Goal: Task Accomplishment & Management: Complete application form

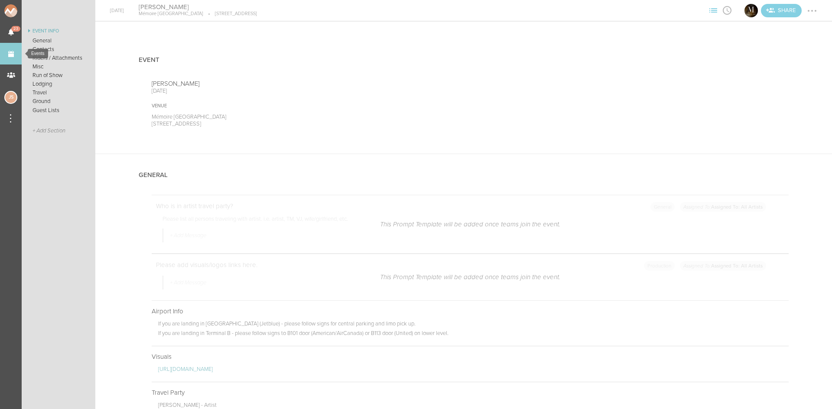
click at [16, 55] on link "Events" at bounding box center [11, 54] width 22 height 22
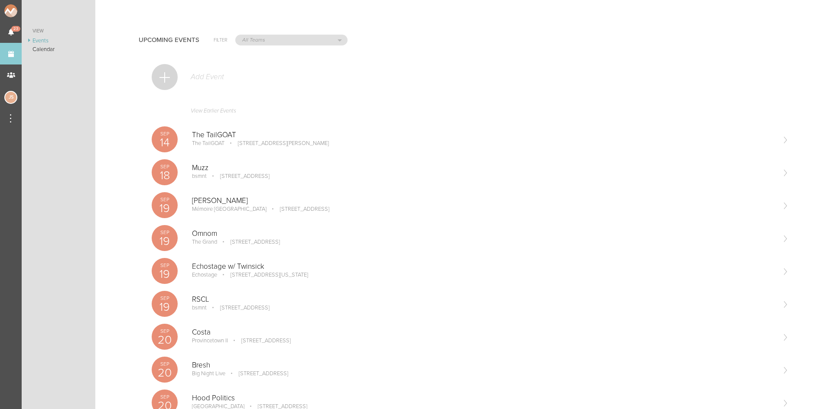
click at [163, 78] on div at bounding box center [165, 77] width 26 height 26
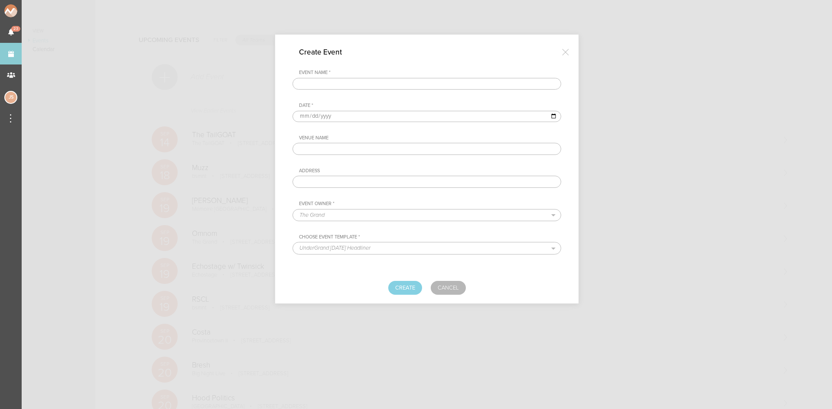
click at [396, 84] on input "text" at bounding box center [426, 84] width 269 height 12
type input "[PERSON_NAME] Honeymoon"
type input "[DATE]"
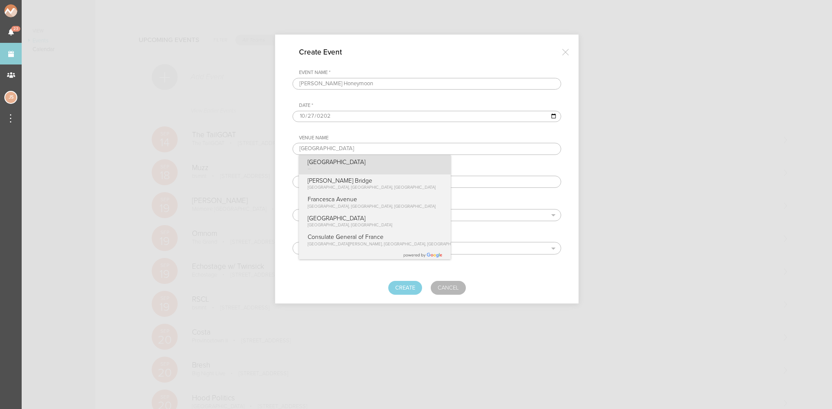
type input "[GEOGRAPHIC_DATA]"
click at [339, 166] on div "[GEOGRAPHIC_DATA]" at bounding box center [375, 164] width 152 height 19
type input "[GEOGRAPHIC_DATA]"
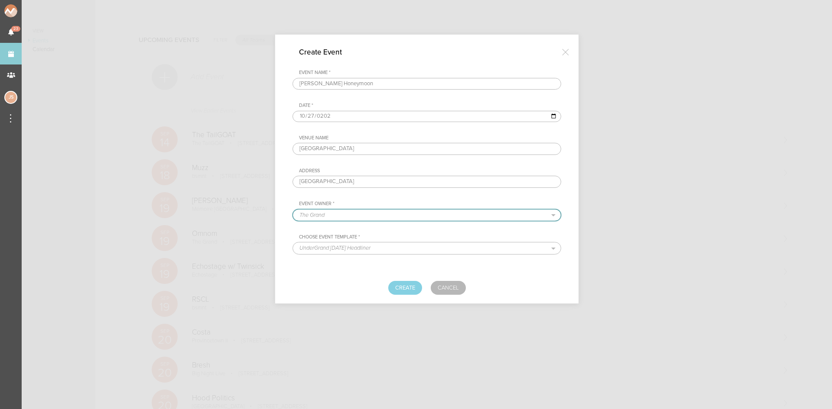
click at [351, 219] on select "The Grand Scorpion Bar FW Boat Cruise Summer Series Black Caviar Mémoire Big Ni…" at bounding box center [427, 215] width 268 height 11
select select "1924"
click at [293, 210] on select "The Grand Scorpion Bar FW Boat Cruise Summer Series Black Caviar Mémoire Big Ni…" at bounding box center [427, 215] width 268 height 11
select select "1691"
click at [409, 284] on button "Create" at bounding box center [405, 288] width 34 height 14
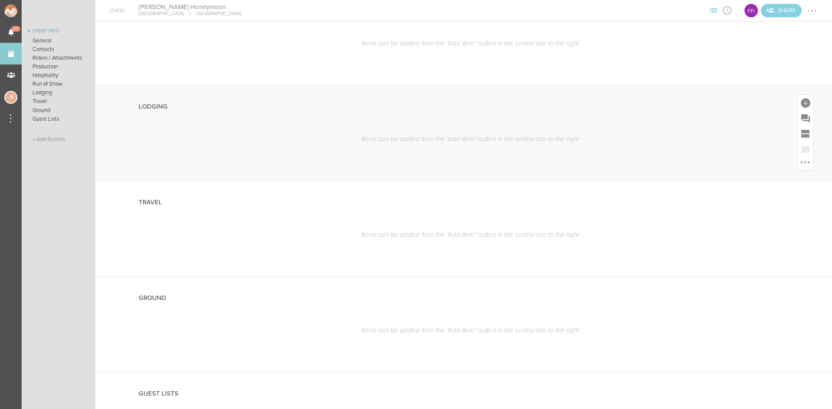
scroll to position [650, 0]
click at [12, 52] on link "Events" at bounding box center [11, 54] width 22 height 22
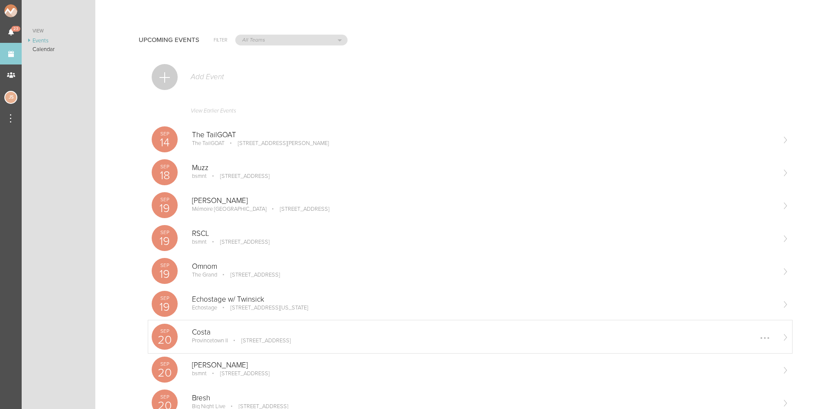
click at [250, 344] on p "164 Seaport Blvd Boston, MA 02110" at bounding box center [260, 341] width 62 height 7
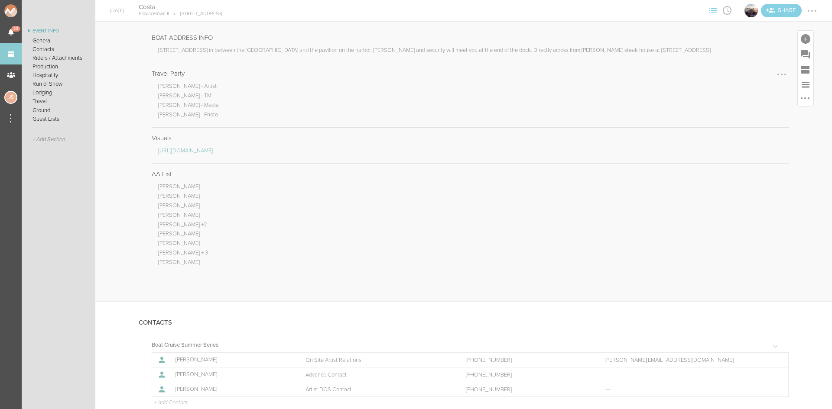
scroll to position [607, 0]
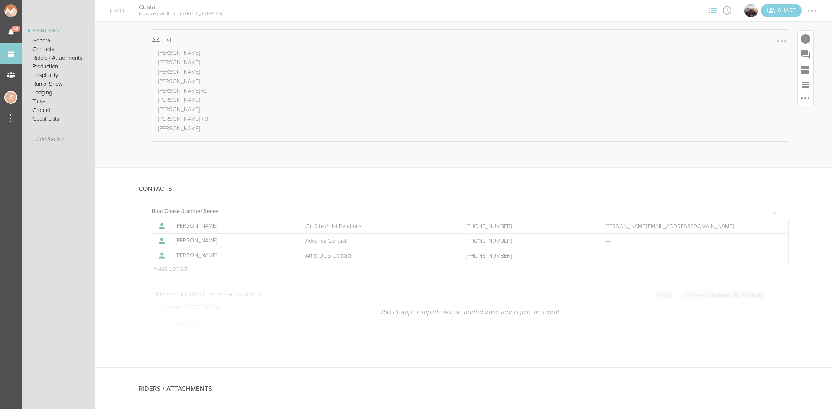
click at [776, 37] on div at bounding box center [782, 41] width 14 height 14
click at [737, 44] on link "Edit Note" at bounding box center [755, 42] width 67 height 16
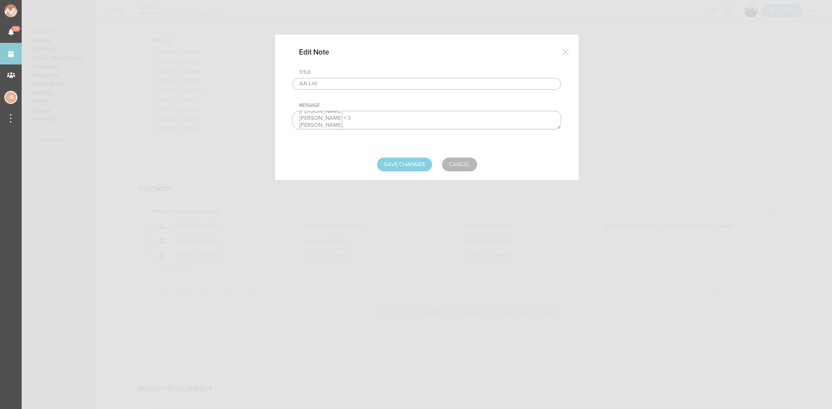
scroll to position [47, 0]
click at [395, 123] on textarea "Jess Smith Fabiana Rincon-Rodriguez Lloyd Griffin Judy Kolek Isabella Welch +2 …" at bounding box center [426, 120] width 269 height 19
type textarea "Jess Smith Fabiana Rincon-Rodriguez Lloyd Griffin Judy Kolek Isabella Welch +2 …"
click at [406, 161] on input "Save Changes" at bounding box center [404, 165] width 55 height 14
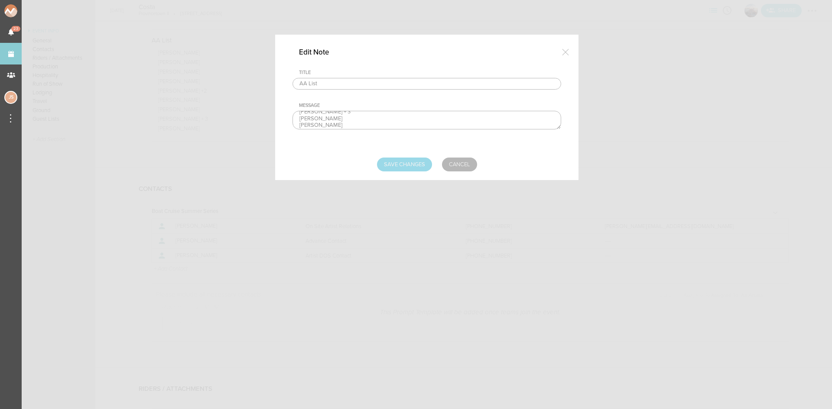
type input "Saving..."
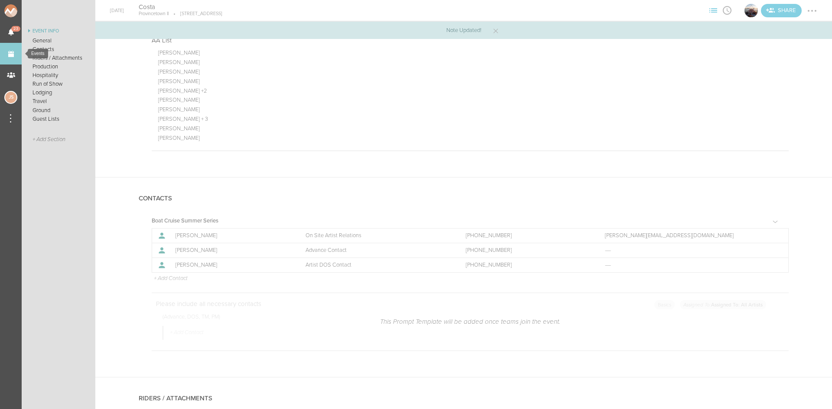
click at [0, 53] on link "Events" at bounding box center [11, 54] width 22 height 22
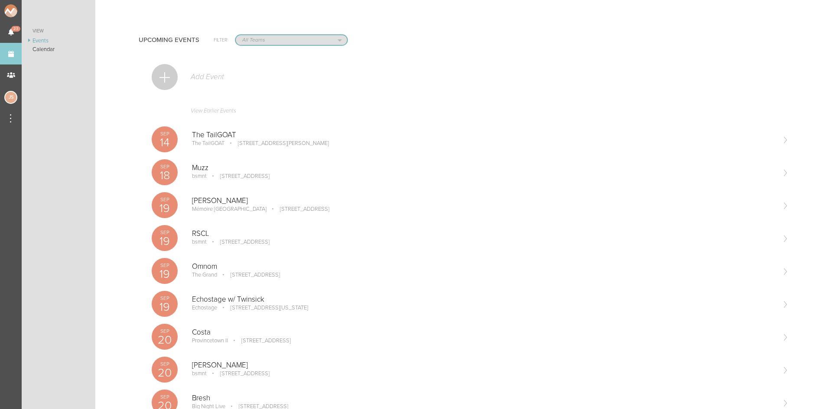
click at [297, 39] on select "All Teams Scorpion Bar FW Jakeshore Breakbomb bsmnt Sonia Z3LLA FWD Flynn's Fir…" at bounding box center [291, 40] width 111 height 10
select select "1924"
click at [236, 35] on select "All Teams Scorpion Bar FW Jakeshore Breakbomb bsmnt Sonia Z3LLA FWD Flynn's Fir…" at bounding box center [291, 40] width 111 height 10
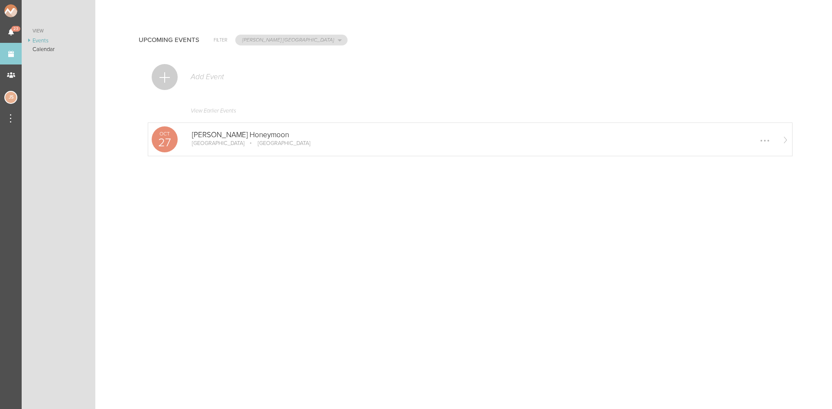
click at [275, 131] on p "[PERSON_NAME] Honeymoon" at bounding box center [483, 135] width 583 height 9
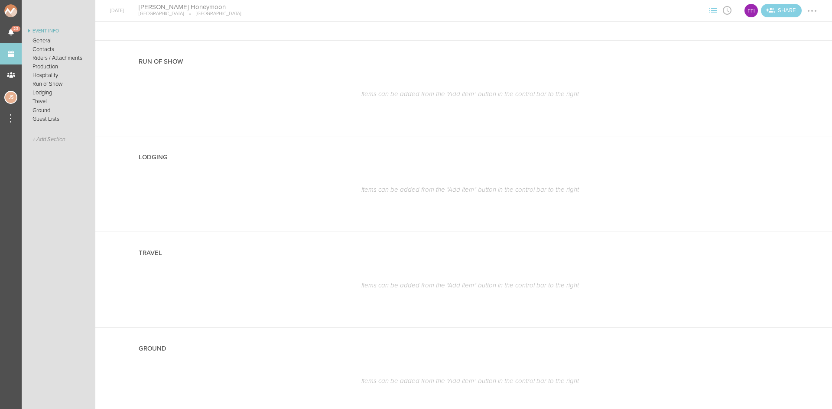
scroll to position [607, 0]
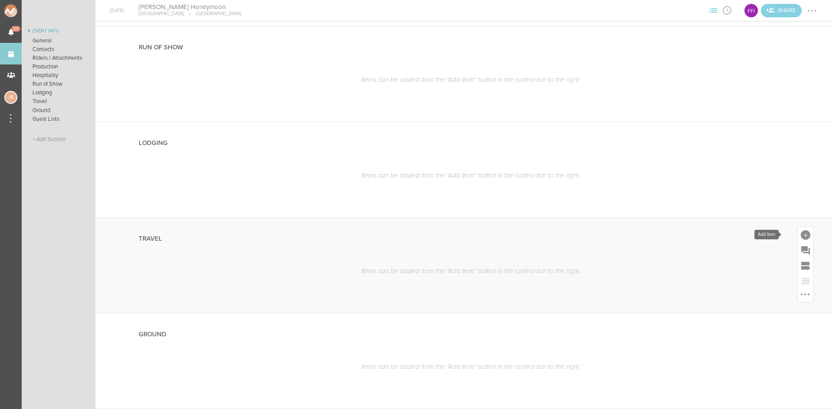
click at [801, 235] on div at bounding box center [806, 236] width 10 height 10
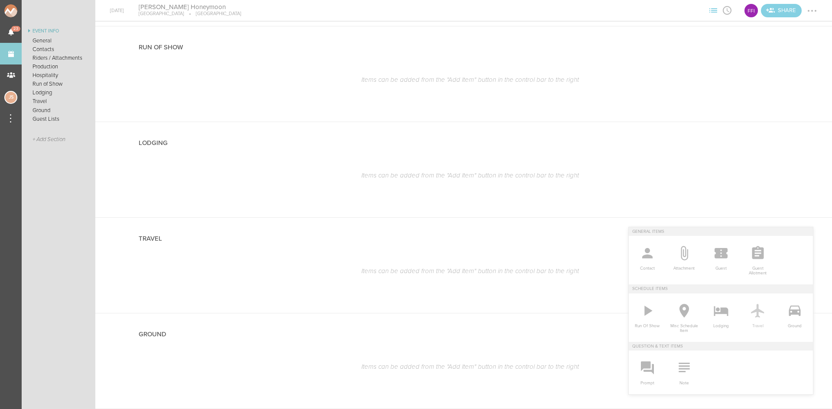
click at [751, 310] on icon at bounding box center [757, 311] width 13 height 14
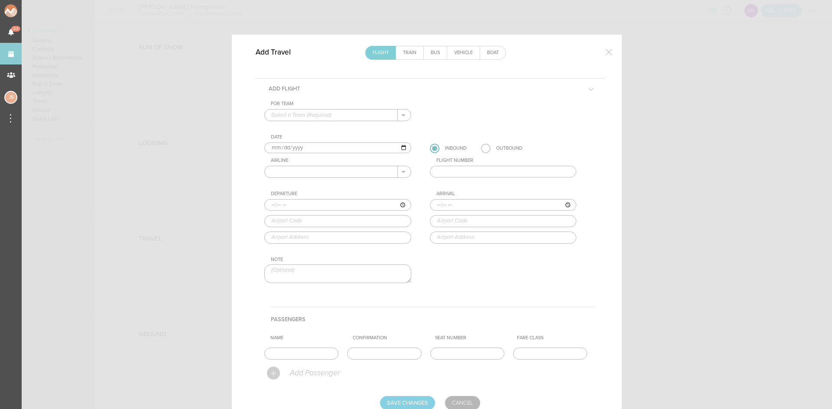
click at [358, 115] on input "text" at bounding box center [331, 115] width 133 height 11
click at [335, 127] on p "[PERSON_NAME] [GEOGRAPHIC_DATA]" at bounding box center [337, 129] width 133 height 15
type input "[PERSON_NAME] [GEOGRAPHIC_DATA]"
click at [272, 147] on input "[DATE]" at bounding box center [337, 148] width 147 height 11
type input "[DATE]"
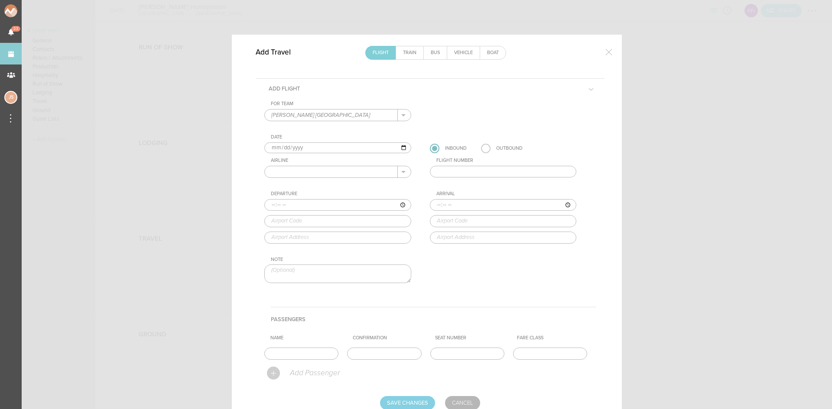
type input "[DATE]"
click at [482, 148] on label at bounding box center [486, 149] width 10 height 10
click at [0, 0] on input "radio" at bounding box center [0, 0] width 0 height 0
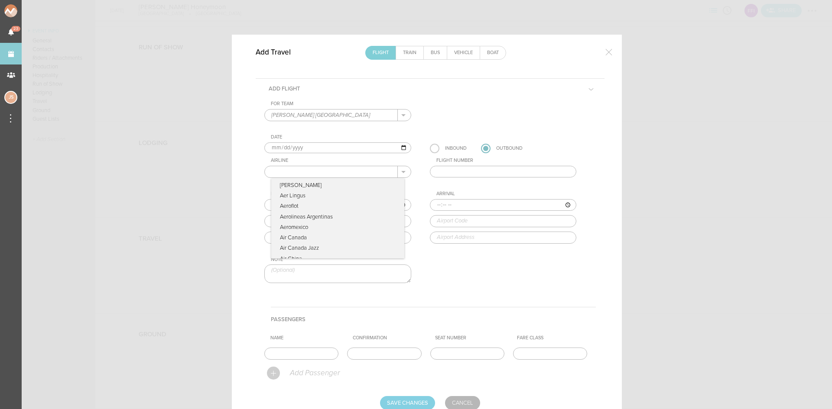
click at [342, 169] on input "text" at bounding box center [331, 171] width 133 height 11
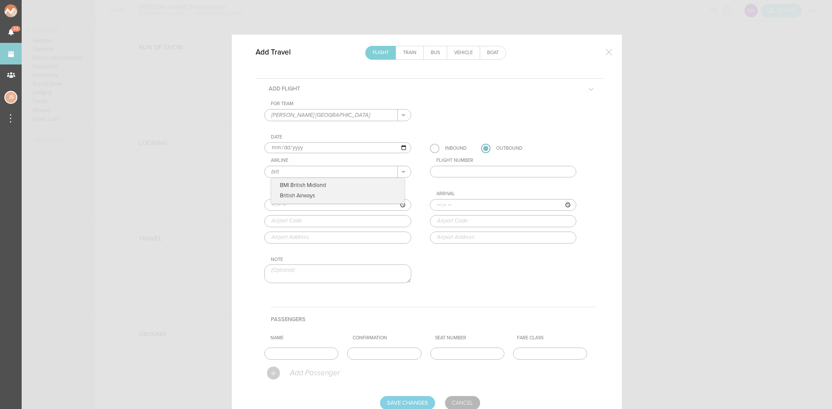
type input "British Airways"
click at [453, 171] on input "text" at bounding box center [503, 172] width 147 height 12
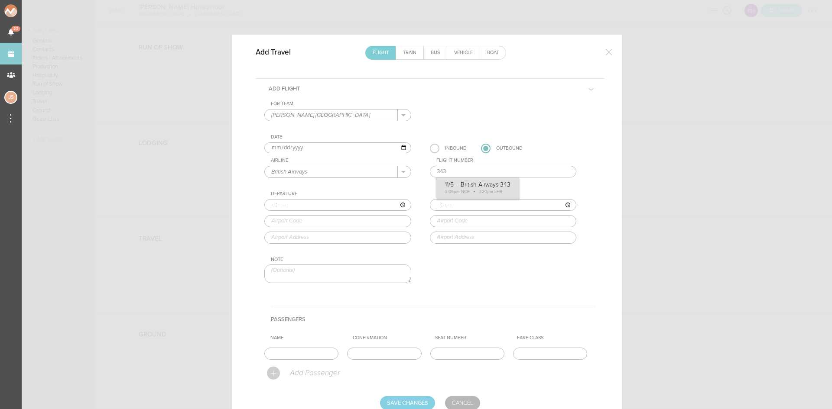
type input "343"
type input "14:05"
type input "NCE"
type input "Nice [GEOGRAPHIC_DATA], [GEOGRAPHIC_DATA], [GEOGRAPHIC_DATA]"
type input "15:20"
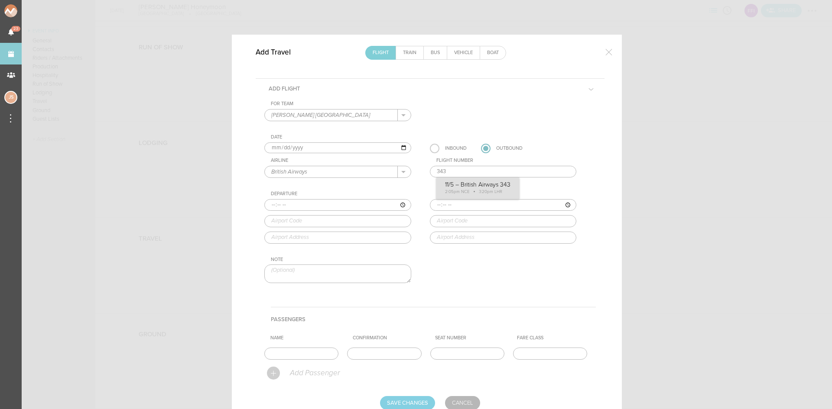
type input "LHR"
type input "[GEOGRAPHIC_DATA], [GEOGRAPHIC_DATA], EN, [GEOGRAPHIC_DATA]"
click at [460, 188] on div "For Team [PERSON_NAME] Fire Island + Add New Team [PERSON_NAME] [GEOGRAPHIC_DAT…" at bounding box center [429, 200] width 331 height 198
click at [395, 354] on input "text" at bounding box center [384, 354] width 74 height 12
drag, startPoint x: 395, startPoint y: 354, endPoint x: 333, endPoint y: 354, distance: 62.0
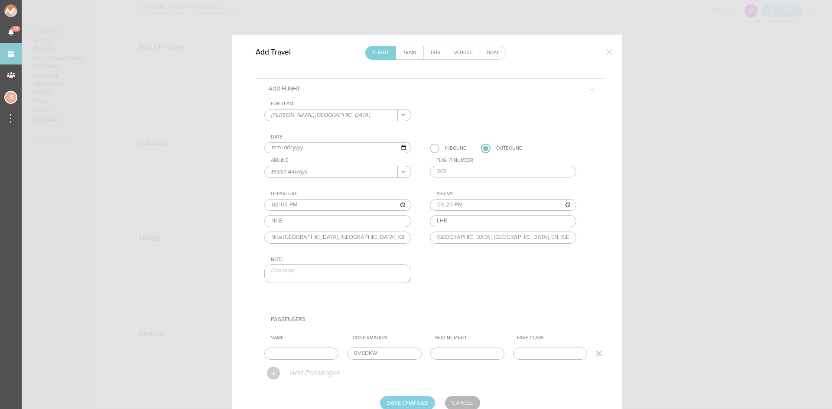
click at [333, 354] on tr "Name Confirmation Number BVSDKW Seat Number Fare Class" at bounding box center [429, 353] width 331 height 19
type input "BVSDKW"
click at [400, 396] on form "For Team [PERSON_NAME] Fire Island + Add New Team [PERSON_NAME] [GEOGRAPHIC_DAT…" at bounding box center [429, 255] width 331 height 309
click at [403, 399] on input "Save Changes" at bounding box center [407, 403] width 55 height 14
type input "Saving..."
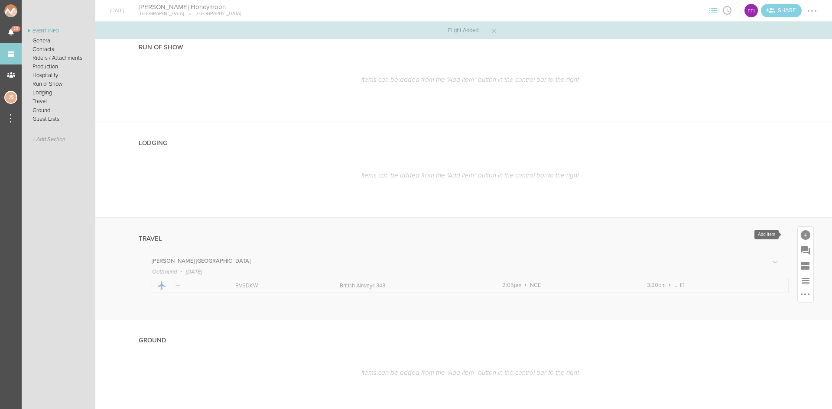
click at [801, 233] on div at bounding box center [806, 236] width 10 height 10
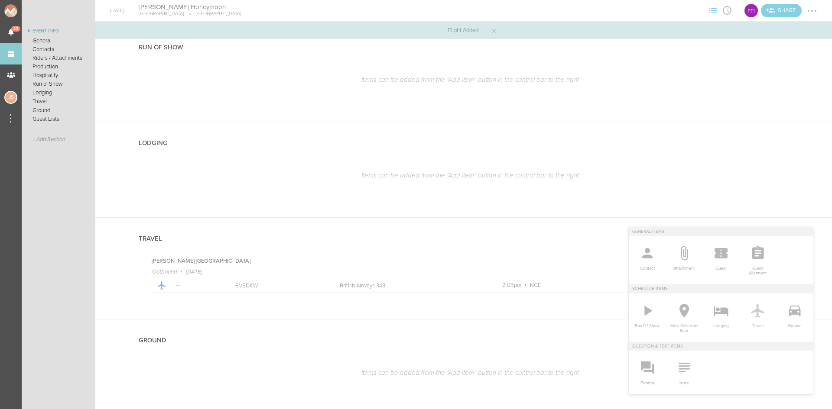
click at [754, 308] on icon at bounding box center [757, 310] width 17 height 17
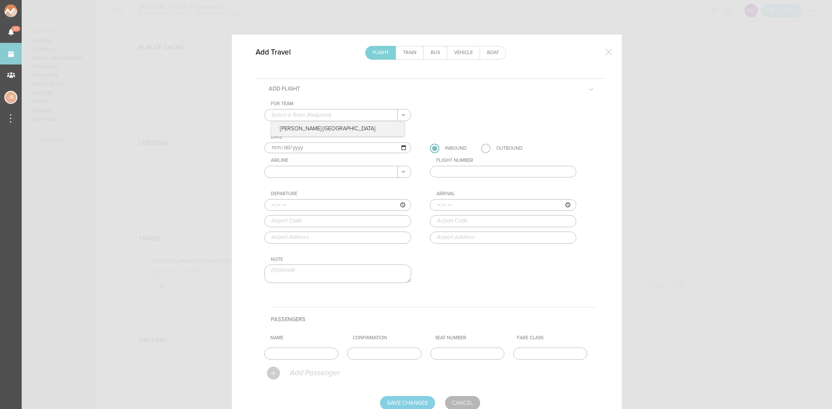
click at [321, 112] on input "text" at bounding box center [331, 115] width 133 height 11
click at [318, 131] on p "[PERSON_NAME] [GEOGRAPHIC_DATA]" at bounding box center [337, 129] width 133 height 15
type input "[PERSON_NAME] [GEOGRAPHIC_DATA]"
click at [281, 148] on input "[DATE]" at bounding box center [337, 148] width 147 height 11
click at [272, 147] on input "[DATE]" at bounding box center [337, 148] width 147 height 11
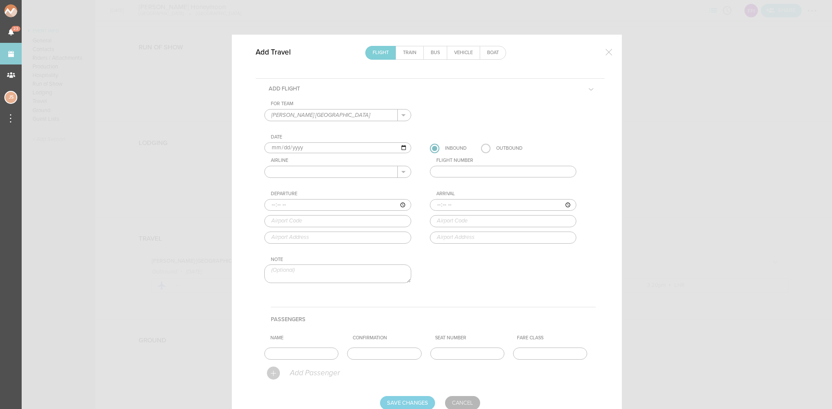
type input "[DATE]"
click at [483, 145] on label at bounding box center [486, 149] width 10 height 10
click at [0, 0] on input "radio" at bounding box center [0, 0] width 0 height 0
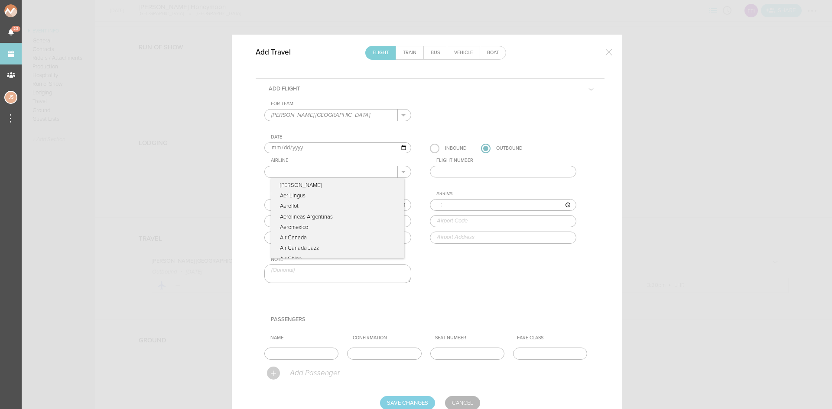
click at [371, 174] on input "text" at bounding box center [331, 171] width 133 height 11
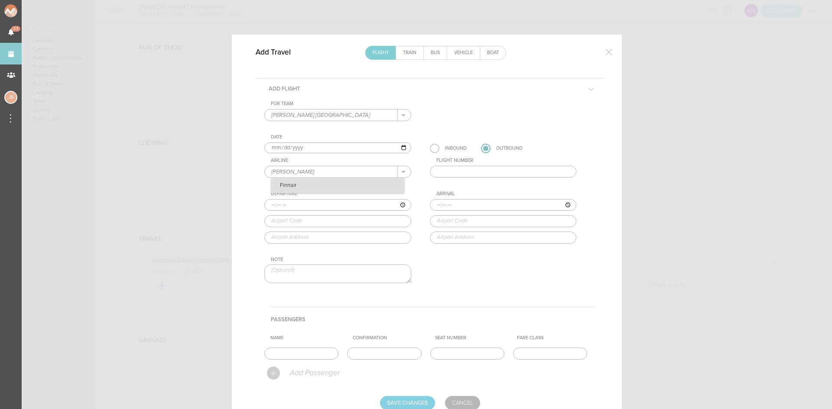
click at [365, 184] on p "Finnair" at bounding box center [337, 186] width 133 height 15
type input "Finnair"
click at [460, 169] on input "text" at bounding box center [503, 172] width 147 height 12
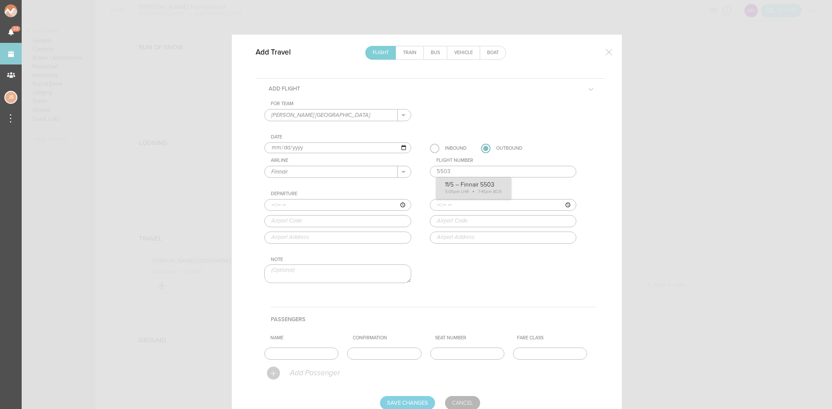
type input "5503"
type input "17:05"
type input "LHR"
type input "[GEOGRAPHIC_DATA], [GEOGRAPHIC_DATA], EN, [GEOGRAPHIC_DATA]"
type input "19:45"
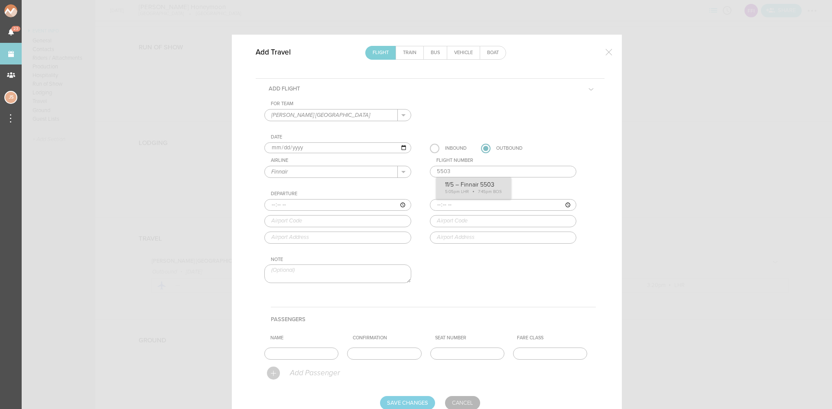
type input "BOS"
type input "[GEOGRAPHIC_DATA][PERSON_NAME], [STREET_ADDRESS]"
click at [471, 181] on div "For Team [PERSON_NAME] Fire Island + Add New Team [PERSON_NAME] [GEOGRAPHIC_DAT…" at bounding box center [429, 200] width 331 height 198
click at [358, 351] on input "text" at bounding box center [384, 354] width 74 height 12
paste input "BVSDKW"
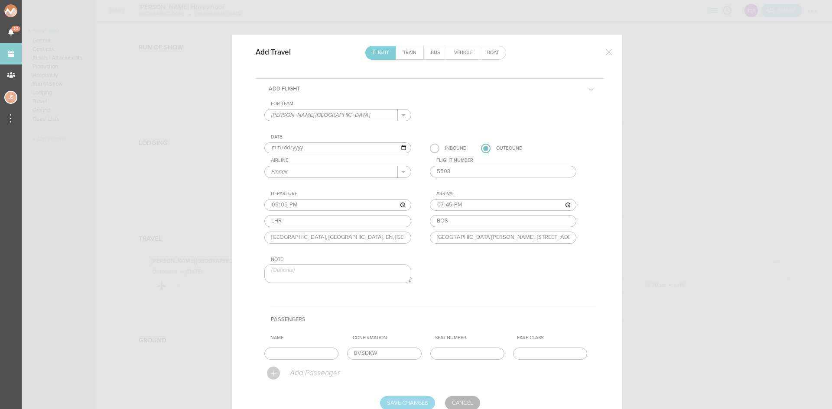
type input "BVSDKW"
click at [406, 405] on input "Save Changes" at bounding box center [407, 403] width 55 height 14
type input "Saving..."
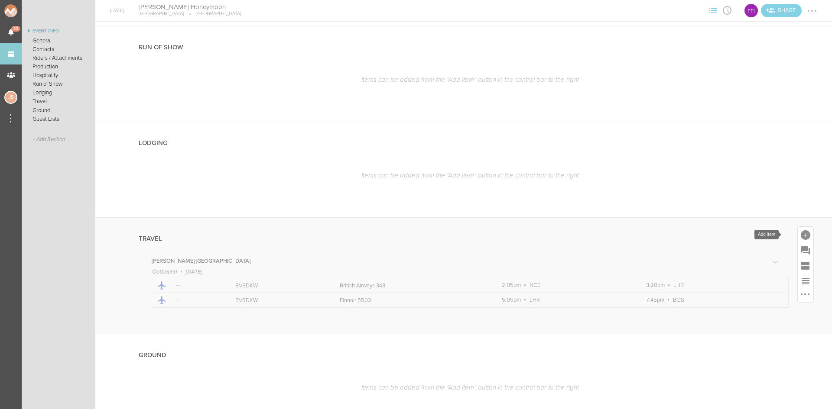
click at [801, 234] on div at bounding box center [806, 236] width 10 height 10
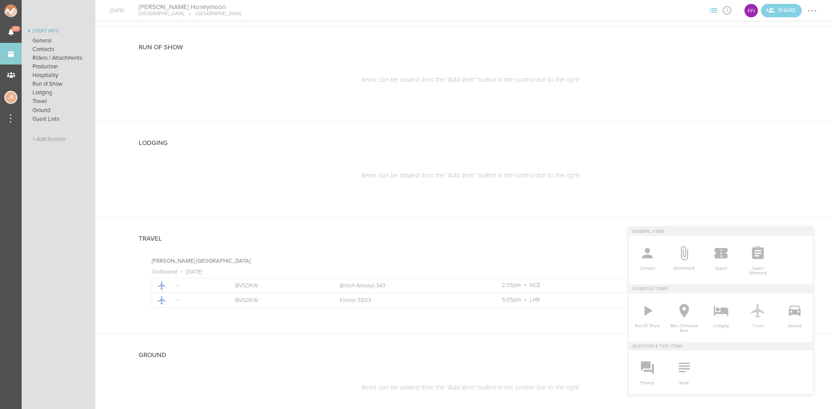
click at [752, 314] on icon at bounding box center [757, 310] width 17 height 17
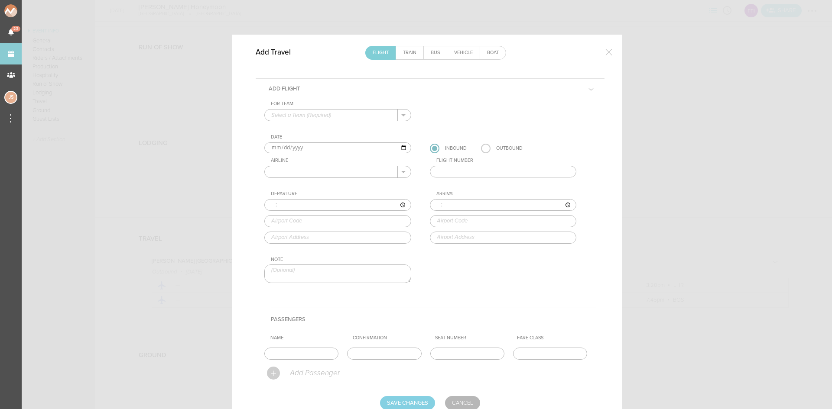
click at [319, 115] on input "text" at bounding box center [331, 115] width 133 height 11
click at [315, 126] on p "[PERSON_NAME] [GEOGRAPHIC_DATA]" at bounding box center [337, 129] width 133 height 15
type input "[PERSON_NAME] [GEOGRAPHIC_DATA]"
click at [276, 148] on input "[DATE]" at bounding box center [337, 148] width 147 height 11
type input "[DATE]"
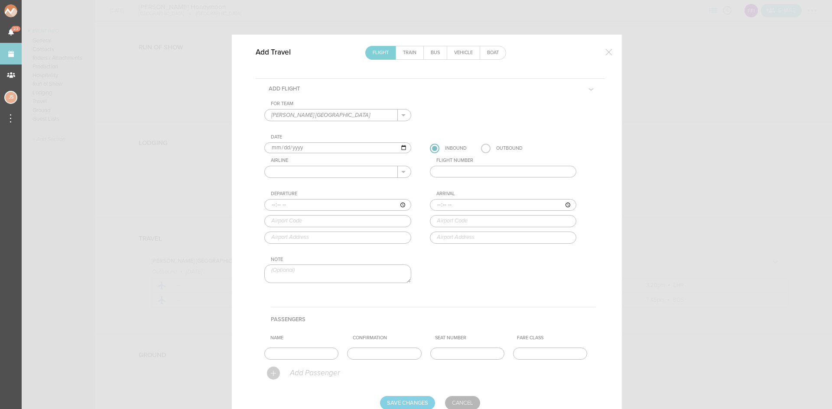
click at [317, 171] on input "text" at bounding box center [331, 171] width 133 height 11
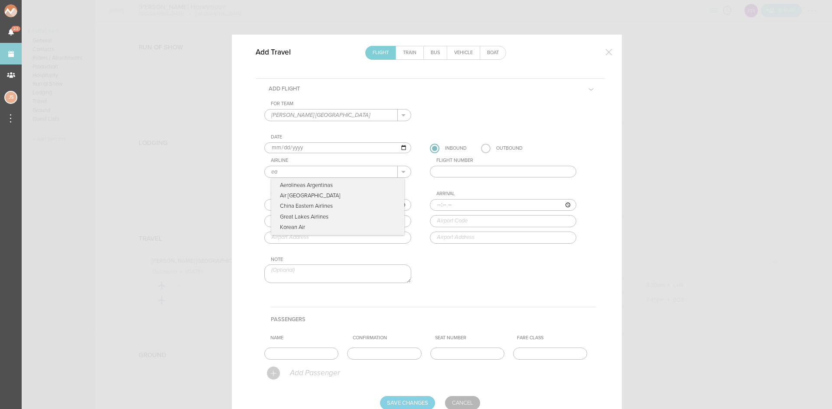
type input "e"
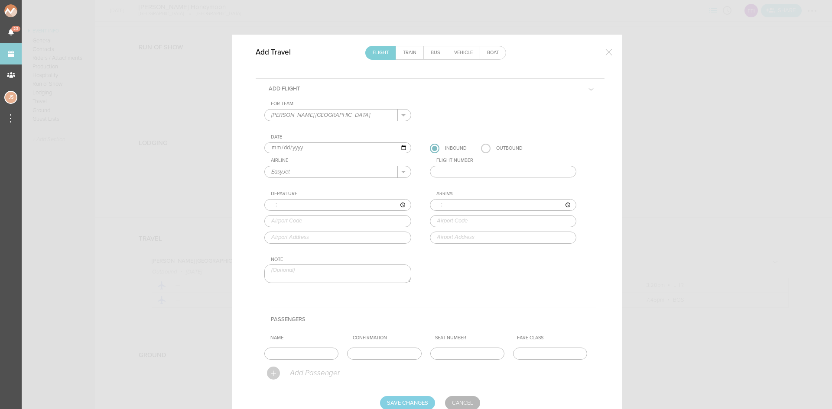
type input "EasyJet"
type input "4527"
click at [270, 201] on input "time" at bounding box center [337, 205] width 147 height 12
type input "14:15"
type input "CDG"
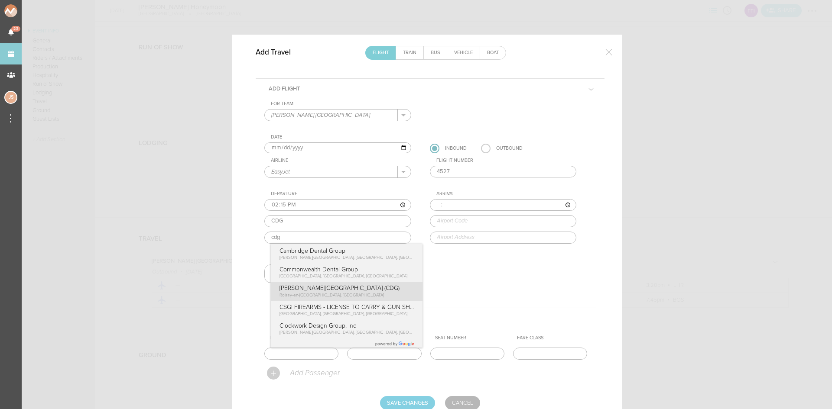
click at [353, 293] on div "For Team [PERSON_NAME] Fire Island + Add New Team [PERSON_NAME] [GEOGRAPHIC_DAT…" at bounding box center [429, 200] width 331 height 198
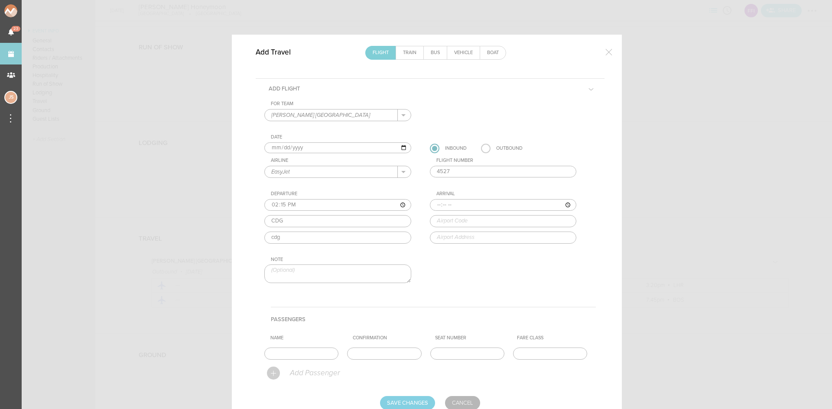
type input "95700 Roissy-en-[GEOGRAPHIC_DATA], [GEOGRAPHIC_DATA]"
click at [435, 204] on input "time" at bounding box center [503, 205] width 147 height 12
type input "15:50"
type input "NCE"
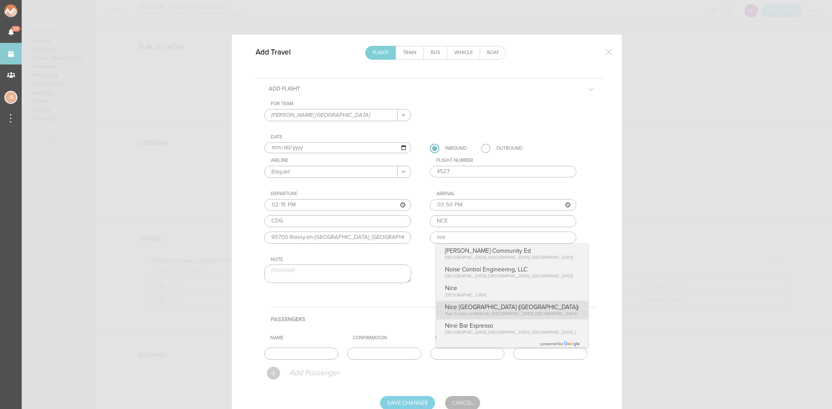
click at [510, 308] on form "For Team [PERSON_NAME] Fire Island + Add New Team [PERSON_NAME] [GEOGRAPHIC_DAT…" at bounding box center [429, 255] width 331 height 309
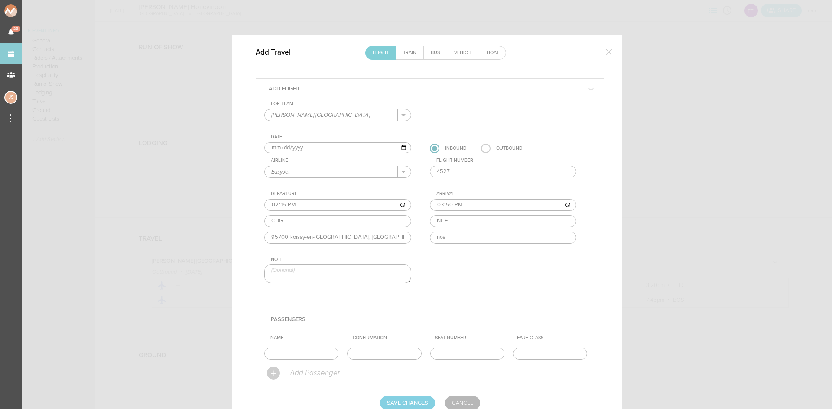
type input "[STREET_ADDRESS]"
click at [393, 354] on input "text" at bounding box center [384, 354] width 74 height 12
type input "K9KVCG7"
type input "7A&B"
click at [407, 403] on input "Save Changes" at bounding box center [407, 403] width 55 height 14
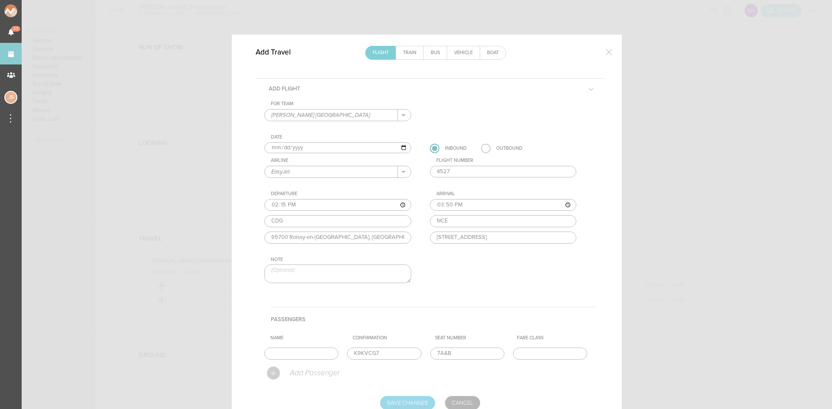
type input "Saving..."
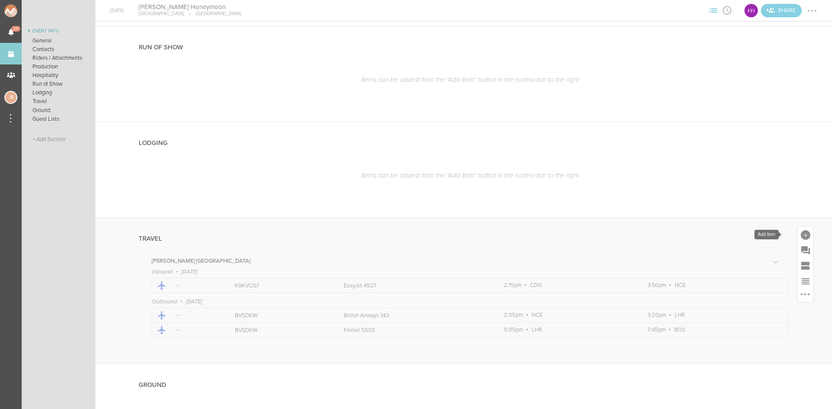
click at [801, 236] on div at bounding box center [806, 236] width 10 height 10
click at [752, 312] on icon at bounding box center [757, 311] width 13 height 14
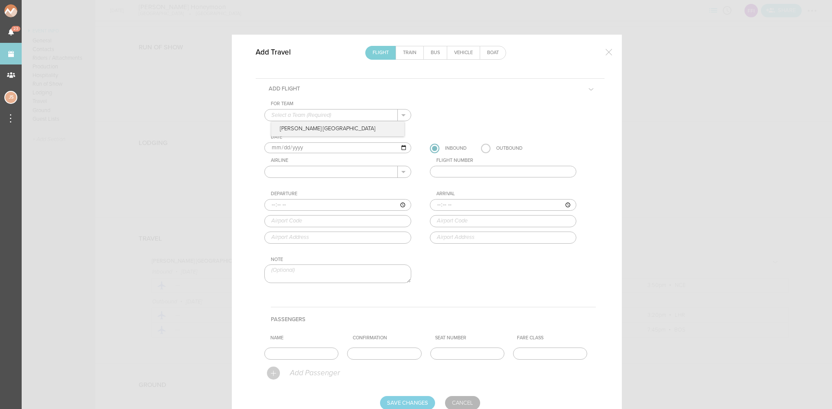
drag, startPoint x: 338, startPoint y: 109, endPoint x: 337, endPoint y: 116, distance: 7.1
click at [338, 110] on input "text" at bounding box center [331, 115] width 133 height 11
click at [332, 129] on p "[PERSON_NAME] [GEOGRAPHIC_DATA]" at bounding box center [337, 129] width 133 height 15
type input "[PERSON_NAME] [GEOGRAPHIC_DATA]"
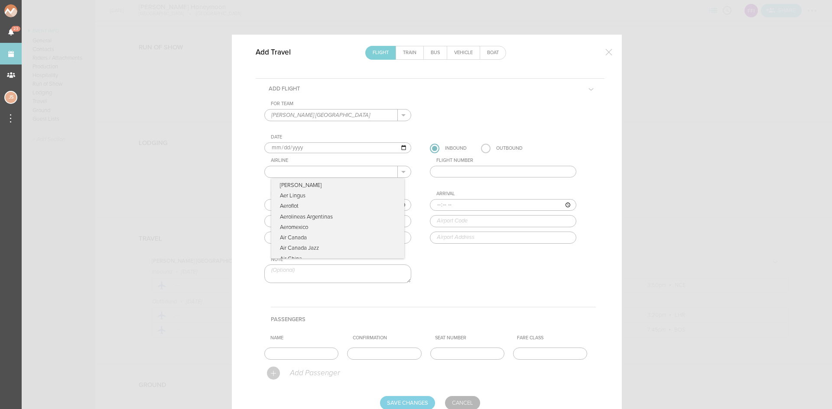
click at [318, 173] on input "text" at bounding box center [331, 171] width 133 height 11
type input "JetBlue"
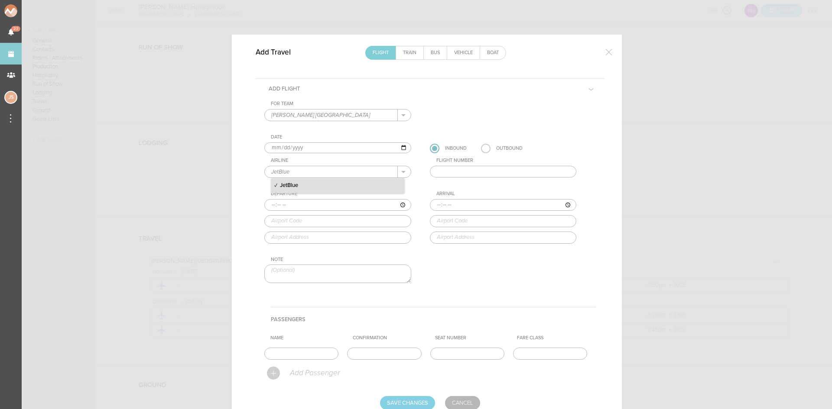
click at [310, 190] on p "JetBlue" at bounding box center [337, 186] width 133 height 15
click at [506, 170] on input "text" at bounding box center [503, 172] width 147 height 12
type input "33"
type input "21:10"
type input "BOS"
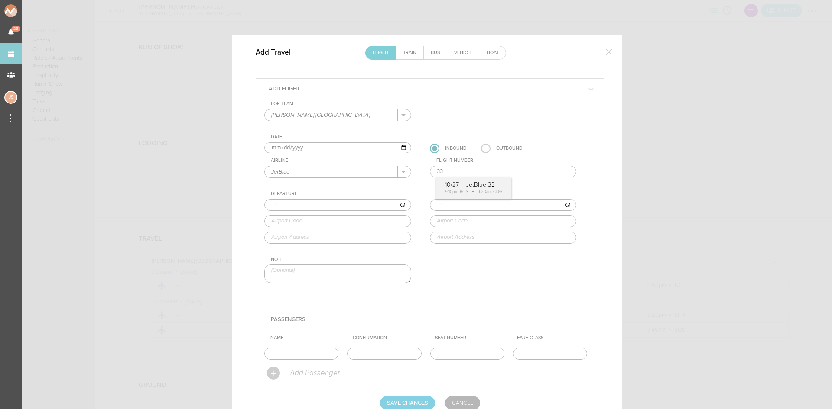
type input "[GEOGRAPHIC_DATA][PERSON_NAME], [STREET_ADDRESS]"
type input "09:20"
type input "CDG"
type input "[PERSON_NAME][GEOGRAPHIC_DATA], 95711, [GEOGRAPHIC_DATA][PERSON_NAME], [GEOGRAP…"
click at [439, 190] on div "For Team [PERSON_NAME] Fire Island + Add New Team [PERSON_NAME] [GEOGRAPHIC_DAT…" at bounding box center [429, 200] width 331 height 198
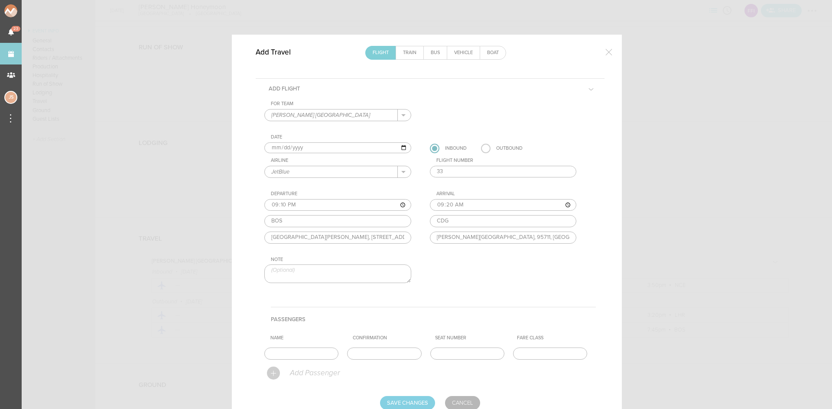
click at [337, 270] on textarea at bounding box center [337, 274] width 147 height 19
type textarea "lands on 10/28"
click at [405, 400] on input "Save Changes" at bounding box center [407, 403] width 55 height 14
type input "Saving..."
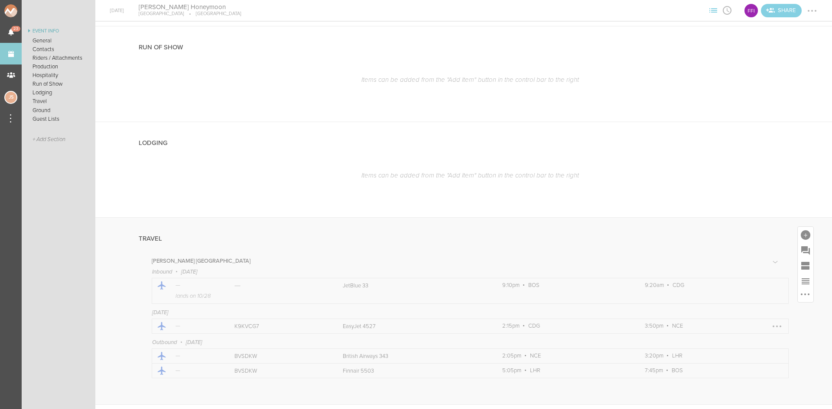
click at [771, 324] on div at bounding box center [777, 327] width 14 height 14
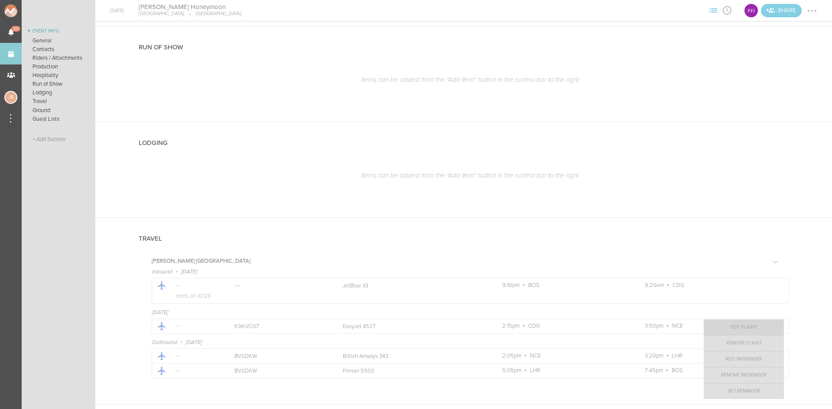
click at [742, 328] on link "Edit Flight" at bounding box center [744, 328] width 80 height 16
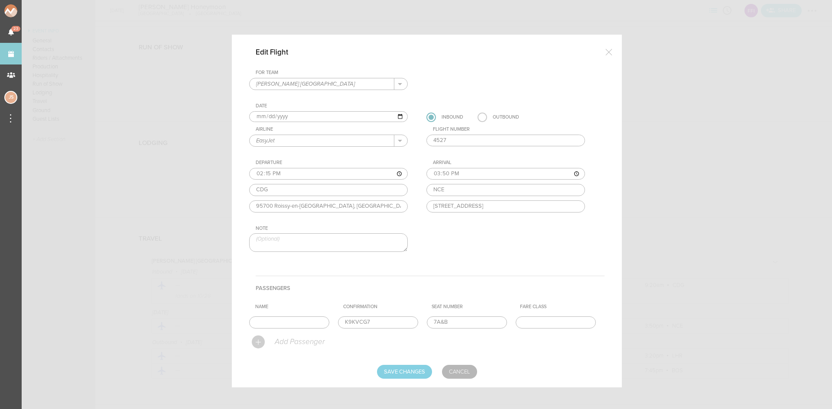
click at [251, 174] on input "14:15" at bounding box center [328, 174] width 159 height 12
type input "12:00"
click at [433, 173] on input "15:50" at bounding box center [505, 174] width 159 height 12
type input "13:35"
click at [407, 369] on input "Save Changes" at bounding box center [404, 372] width 55 height 14
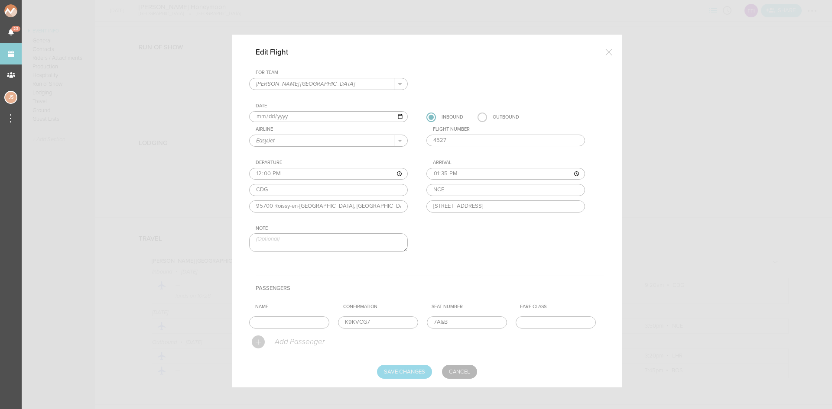
type input "Saving..."
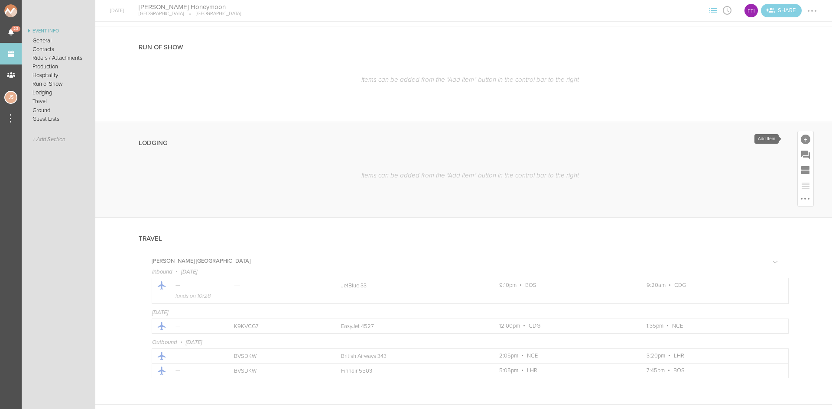
click at [801, 139] on div at bounding box center [806, 140] width 10 height 10
click at [719, 220] on icon at bounding box center [720, 215] width 17 height 17
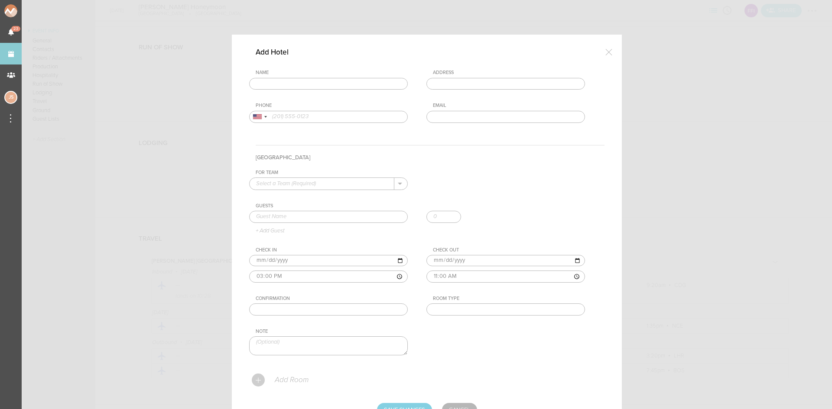
click at [354, 82] on input "text" at bounding box center [328, 84] width 159 height 12
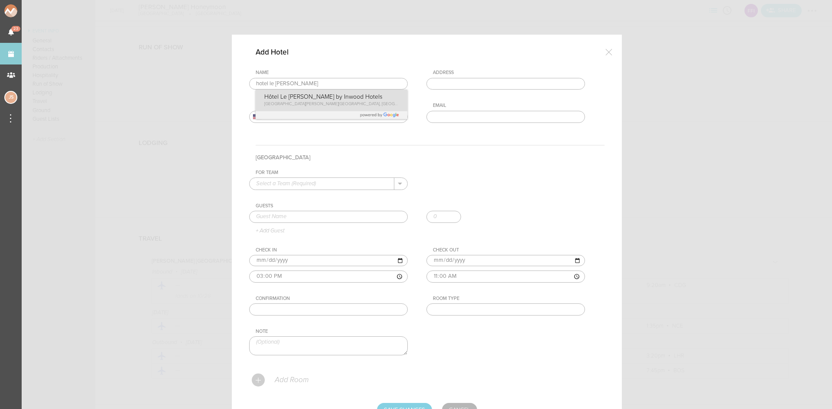
click at [322, 95] on div "Name hotel [GEOGRAPHIC_DATA][PERSON_NAME][PERSON_NAME] by Inwood Hotels [GEOGRA…" at bounding box center [426, 103] width 355 height 66
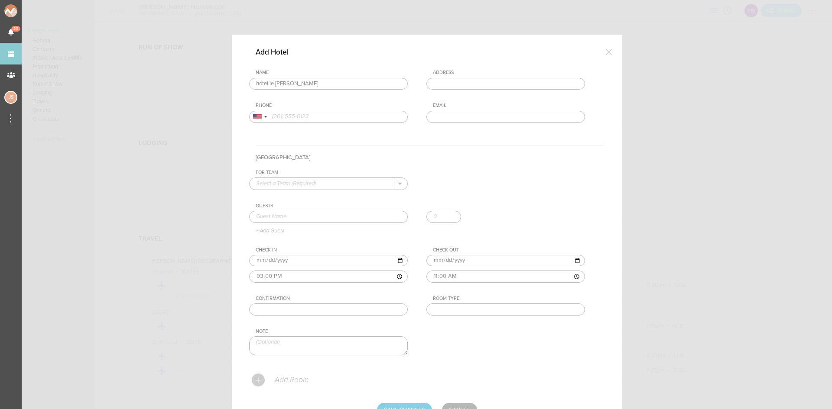
type input "Hôtel Le [PERSON_NAME] by Inwood Hotels"
type input "37 Av. de [PERSON_NAME], [GEOGRAPHIC_DATA], [GEOGRAPHIC_DATA]"
click at [330, 184] on input "text" at bounding box center [322, 183] width 145 height 11
click at [334, 198] on p "[PERSON_NAME] [GEOGRAPHIC_DATA]" at bounding box center [328, 197] width 145 height 15
type input "[PERSON_NAME] [GEOGRAPHIC_DATA]"
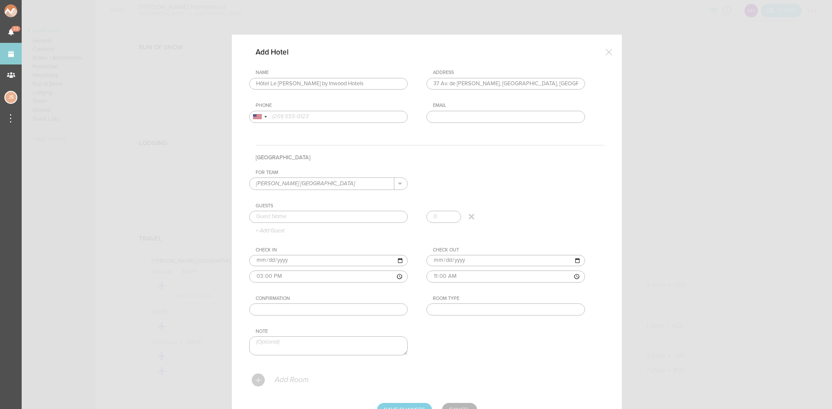
click at [325, 220] on input "text" at bounding box center [328, 217] width 159 height 12
type input "[PERSON_NAME]"
click at [263, 263] on input "[DATE]" at bounding box center [328, 260] width 159 height 11
type input "[DATE]"
click at [442, 260] on input "[DATE]" at bounding box center [505, 260] width 159 height 11
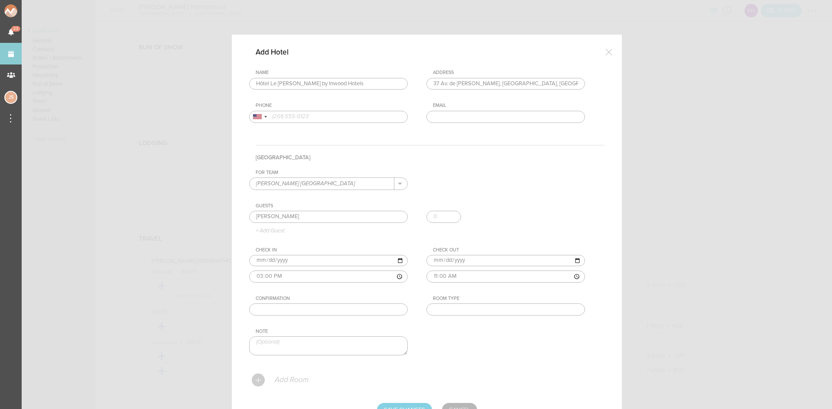
type input "[DATE]"
click at [477, 312] on input "text" at bounding box center [505, 310] width 159 height 12
type input "King"
click at [413, 408] on input "Save Changes" at bounding box center [404, 410] width 55 height 14
type input "Saving..."
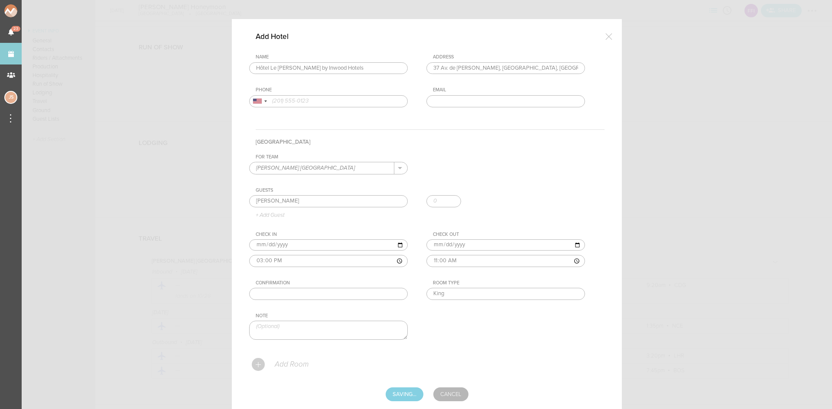
scroll to position [42, 0]
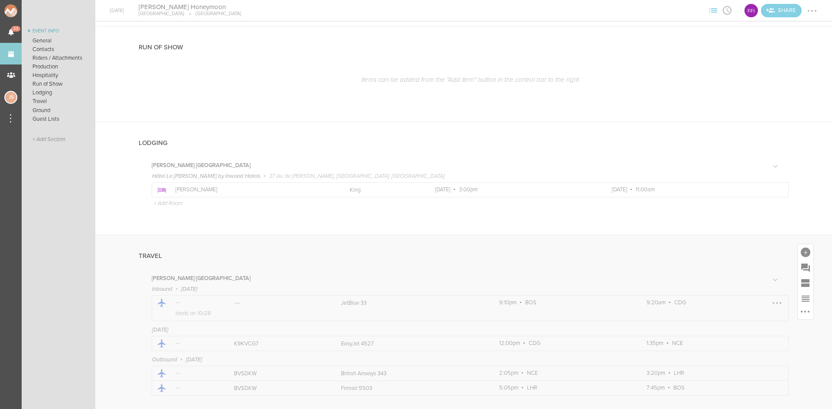
click at [770, 303] on div at bounding box center [777, 303] width 14 height 14
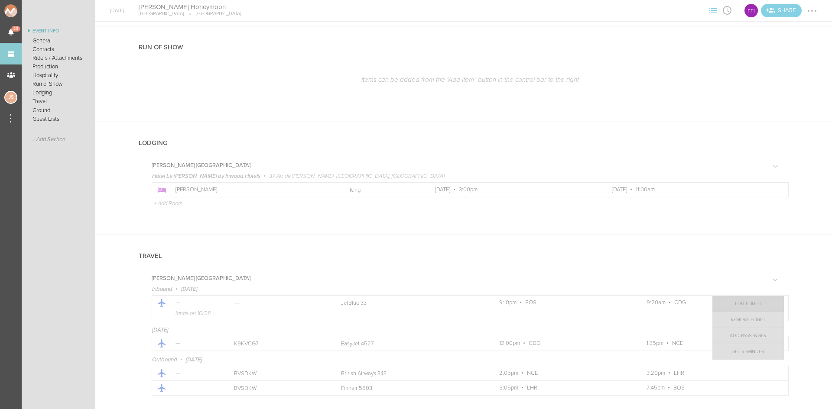
click at [754, 303] on link "Edit Flight" at bounding box center [747, 304] width 71 height 16
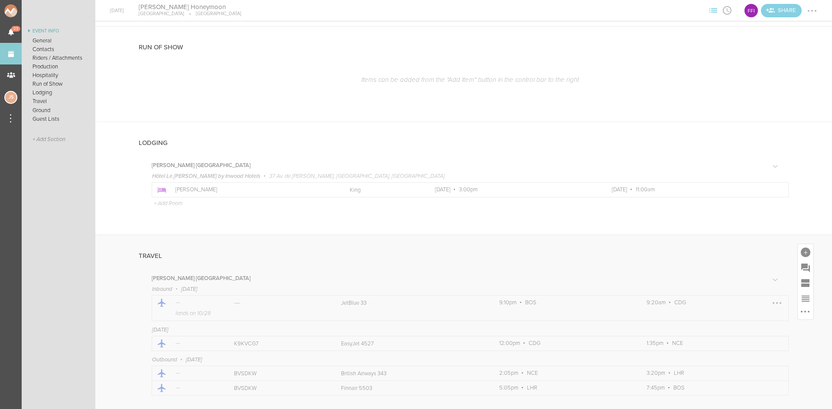
scroll to position [4, 0]
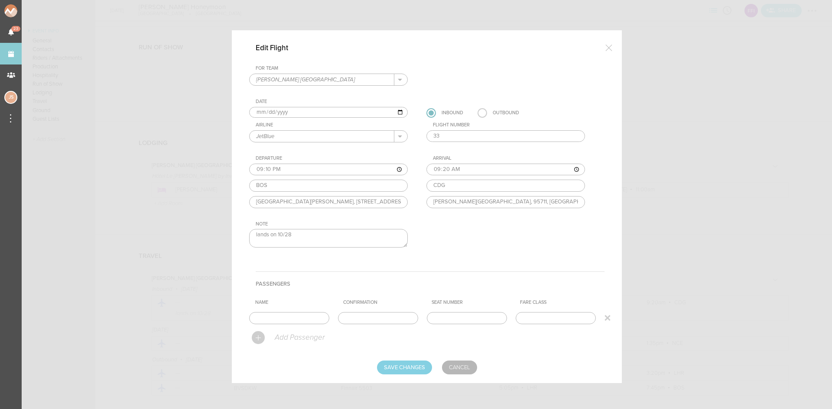
click at [374, 320] on input "text" at bounding box center [378, 318] width 80 height 12
click at [465, 314] on input "text" at bounding box center [467, 318] width 80 height 12
type input "23F&E"
click at [406, 315] on input "text" at bounding box center [378, 318] width 80 height 12
type input "EIVGSX"
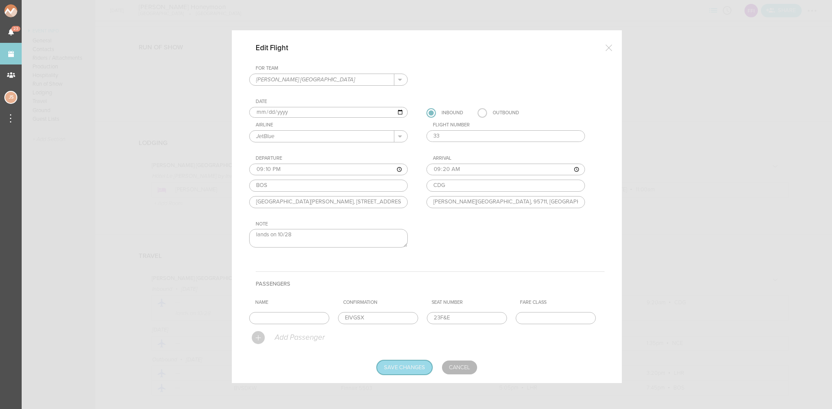
click at [410, 366] on input "Save Changes" at bounding box center [404, 368] width 55 height 14
type input "Saving..."
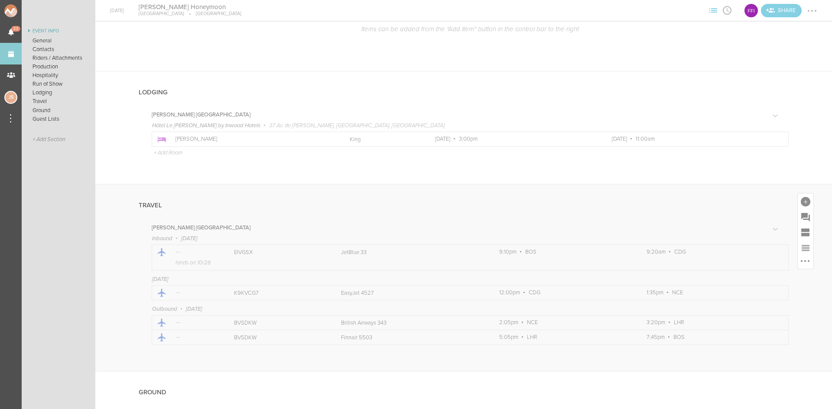
scroll to position [650, 0]
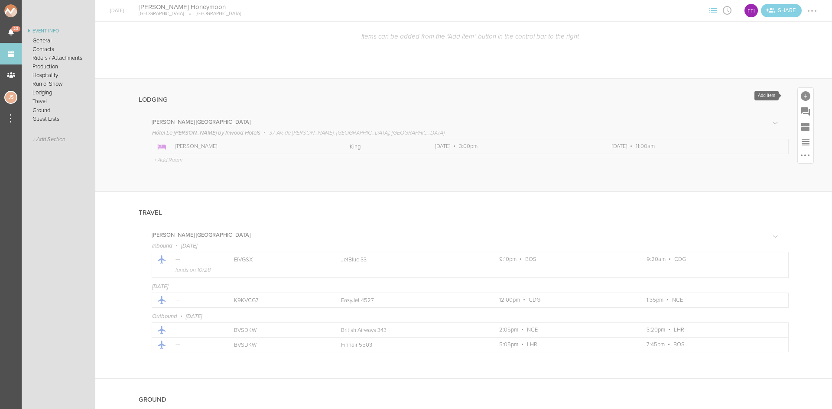
click at [802, 94] on div at bounding box center [806, 96] width 10 height 10
click at [715, 177] on icon at bounding box center [720, 171] width 17 height 17
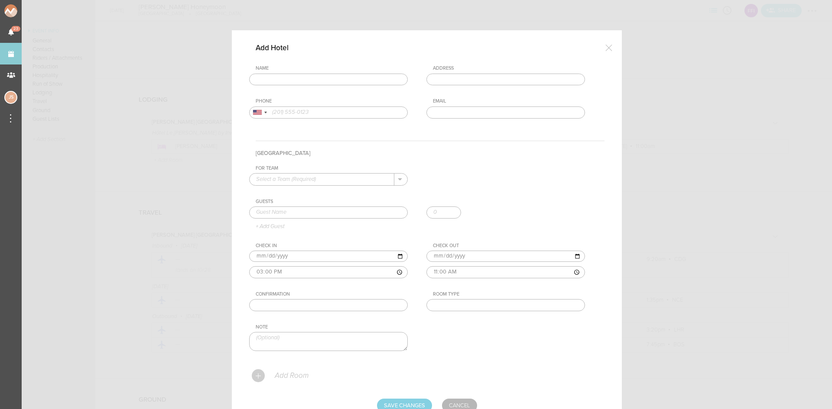
click at [292, 74] on input "text" at bounding box center [328, 80] width 159 height 12
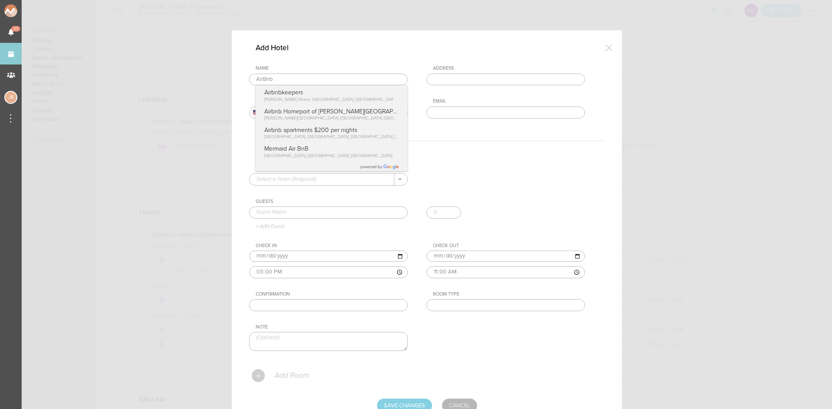
type input "AirBnb"
drag, startPoint x: 402, startPoint y: 153, endPoint x: 392, endPoint y: 164, distance: 14.7
click at [402, 154] on h4 "[GEOGRAPHIC_DATA]" at bounding box center [430, 153] width 349 height 25
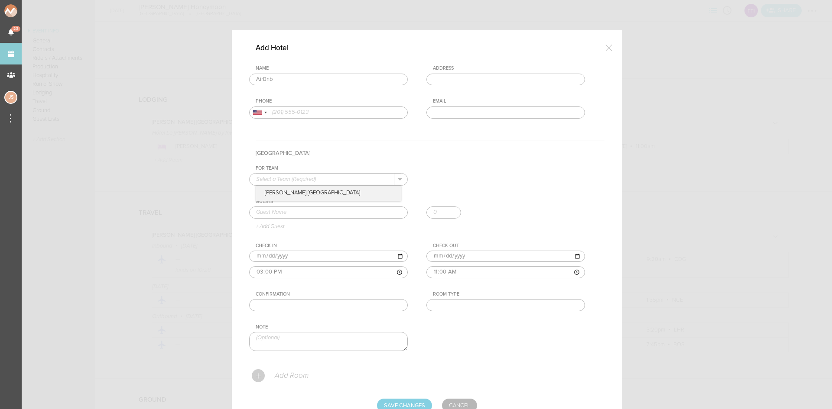
click at [374, 179] on input "text" at bounding box center [322, 179] width 145 height 11
click at [341, 193] on p "[PERSON_NAME] [GEOGRAPHIC_DATA]" at bounding box center [328, 193] width 145 height 15
drag, startPoint x: 316, startPoint y: 180, endPoint x: 221, endPoint y: 177, distance: 95.4
click at [221, 177] on div "Add Hotel Name AirBnb Airbnbkeepers [PERSON_NAME][GEOGRAPHIC_DATA], [GEOGRAPHIC…" at bounding box center [416, 204] width 832 height 409
type input "Honeymoon"
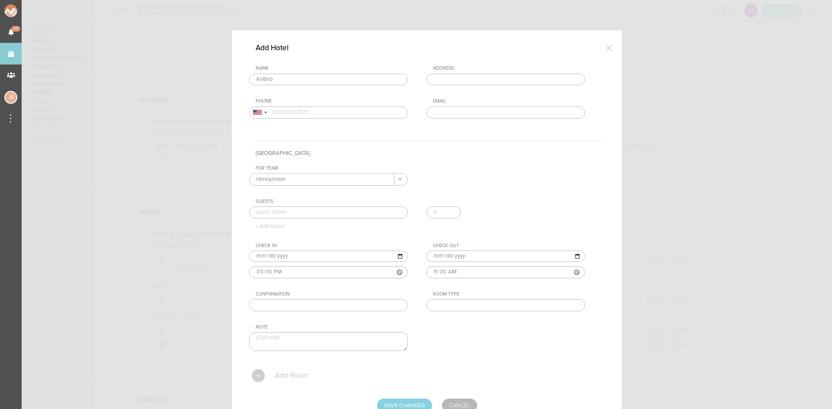
click at [263, 253] on input "[DATE]" at bounding box center [328, 256] width 159 height 11
type input "[DATE]"
click at [431, 257] on input "[DATE]" at bounding box center [505, 256] width 159 height 11
type input "[DATE]"
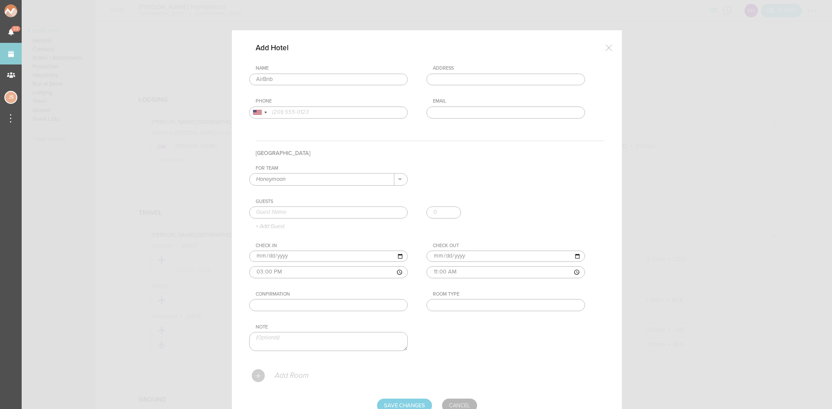
click at [300, 114] on input "tel" at bounding box center [328, 113] width 159 height 12
type input "[STREET_ADDRESS]"
drag, startPoint x: 344, startPoint y: 115, endPoint x: 262, endPoint y: 111, distance: 82.4
click at [262, 111] on div "[GEOGRAPHIC_DATA] +1 [GEOGRAPHIC_DATA] +44 [GEOGRAPHIC_DATA] (‫[GEOGRAPHIC_DATA…" at bounding box center [328, 113] width 159 height 12
click at [454, 78] on input "text" at bounding box center [505, 80] width 159 height 12
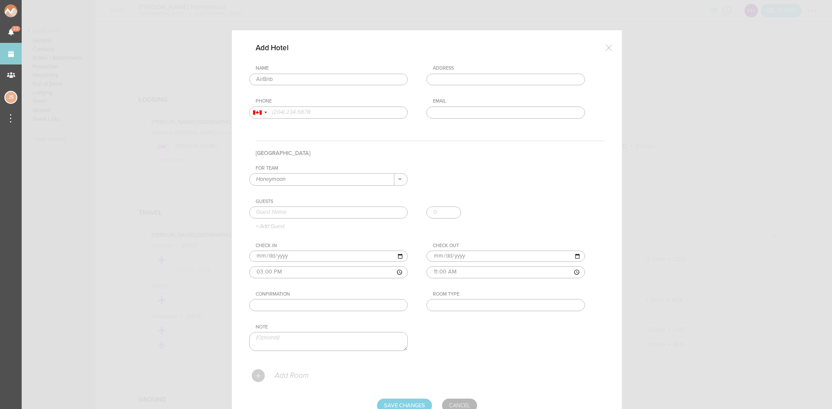
paste input "[STREET_ADDRESS]"
type input "[STREET_ADDRESS]"
click at [325, 305] on input "text" at bounding box center [328, 305] width 159 height 12
type input "HM2PHQBF99"
click at [413, 404] on input "Save Changes" at bounding box center [404, 406] width 55 height 14
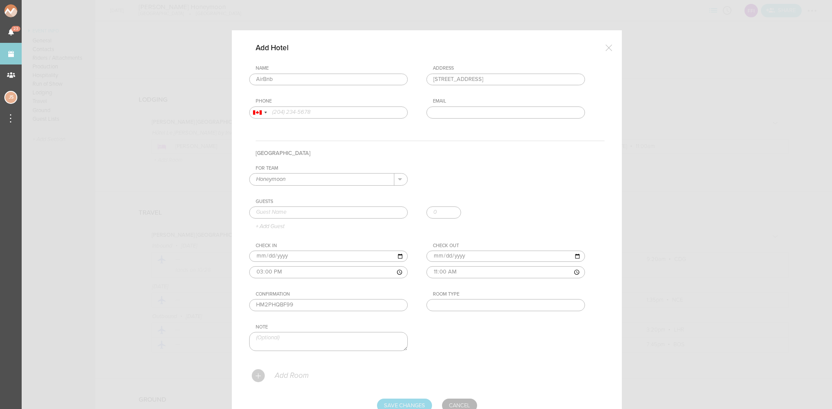
type input "Saving..."
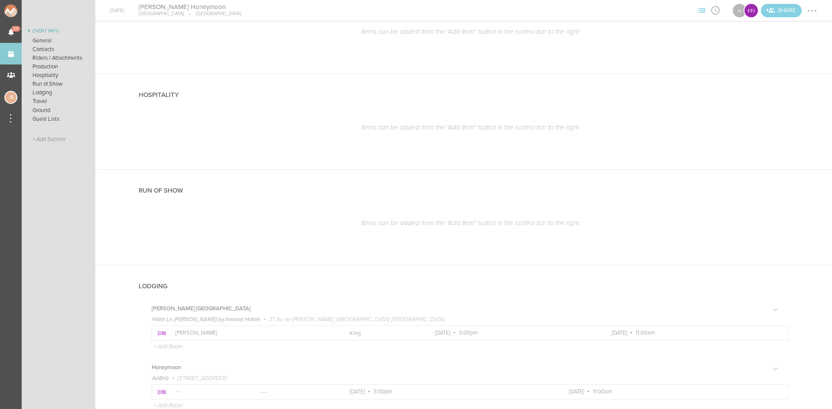
scroll to position [454, 0]
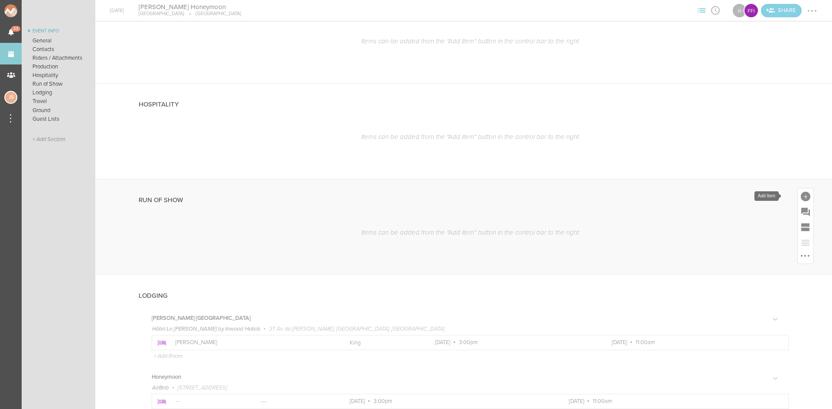
click at [801, 198] on div at bounding box center [806, 197] width 10 height 10
click at [676, 278] on icon at bounding box center [684, 272] width 17 height 17
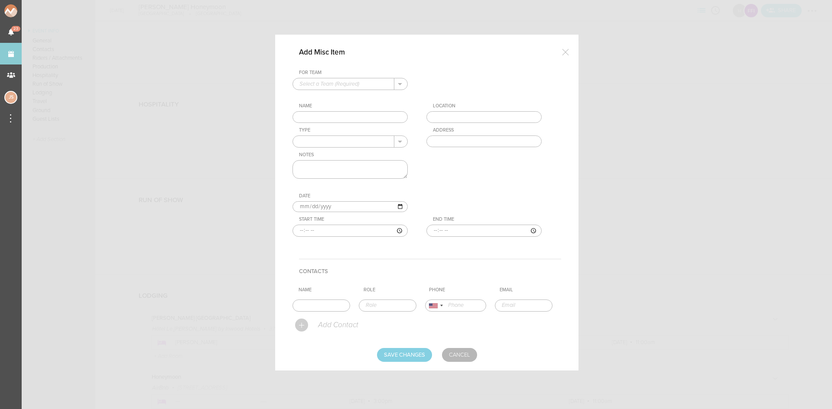
click at [340, 83] on input "text" at bounding box center [343, 83] width 101 height 11
click at [344, 99] on p "[PERSON_NAME] [GEOGRAPHIC_DATA]" at bounding box center [349, 97] width 101 height 12
click at [401, 87] on button "." at bounding box center [400, 83] width 13 height 11
click at [317, 107] on p "Honeymoon" at bounding box center [349, 109] width 101 height 13
type input "Honeymoon"
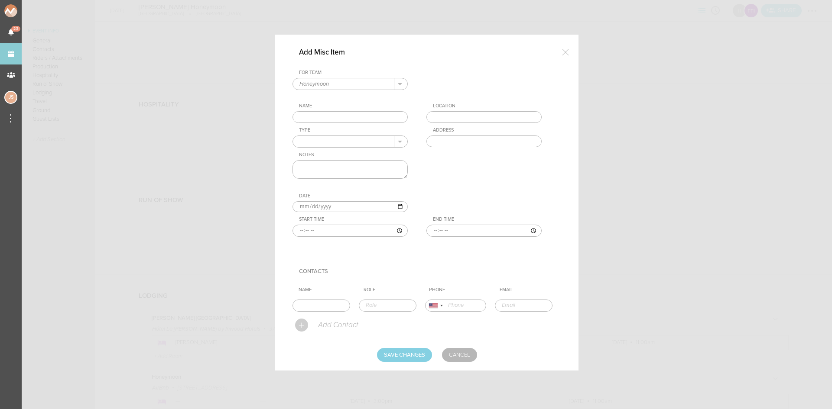
click at [319, 114] on input "text" at bounding box center [349, 117] width 115 height 12
type input "Seine River Cruise"
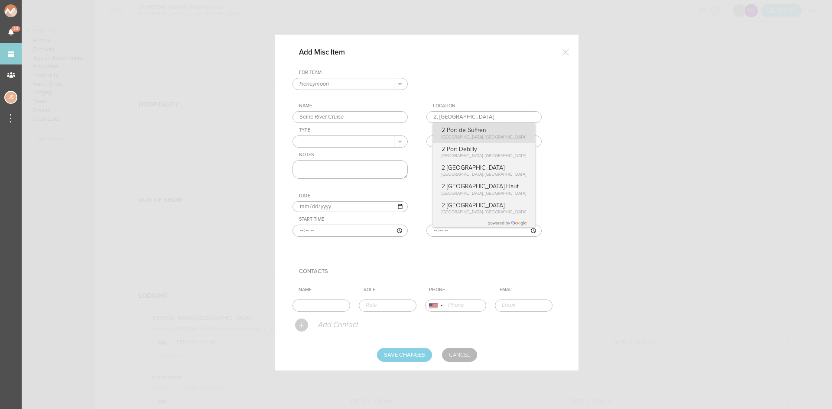
click at [457, 133] on div "For Team Honeymoon + Add New Team [PERSON_NAME] Fire Island Honeymoon . [PERSON…" at bounding box center [426, 160] width 269 height 181
type input "2 Port de Suffren"
type input "2 [GEOGRAPHIC_DATA], [GEOGRAPHIC_DATA]"
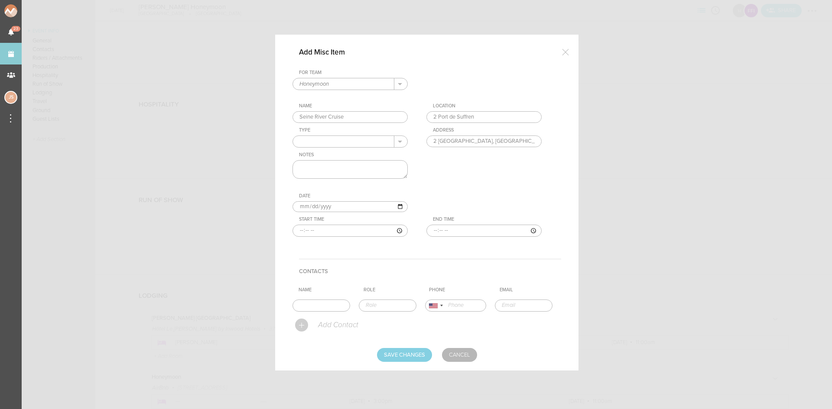
click at [323, 137] on input "text" at bounding box center [343, 141] width 101 height 11
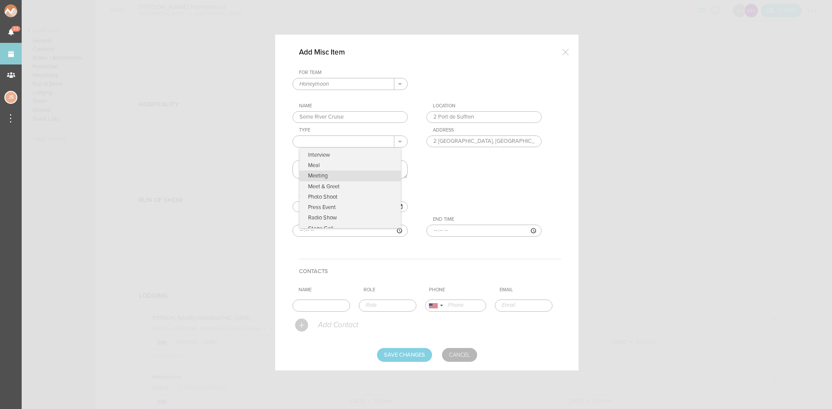
click at [477, 176] on div "For Team Honeymoon + Add New Team [PERSON_NAME] Fire Island Honeymoon . [PERSON…" at bounding box center [426, 160] width 269 height 181
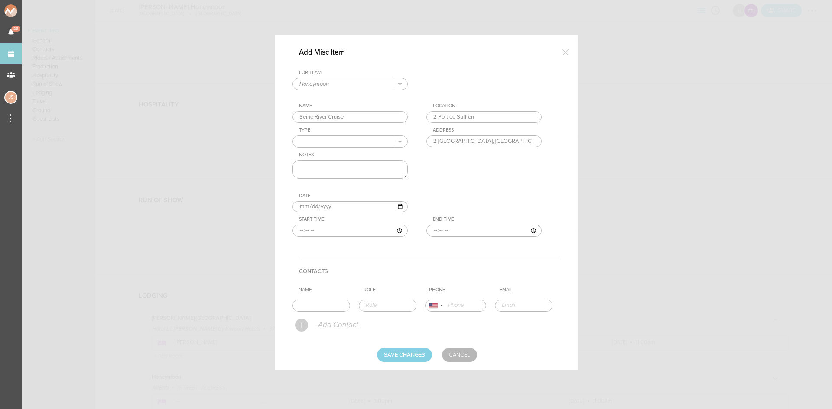
click at [351, 169] on textarea at bounding box center [349, 169] width 115 height 19
type textarea "595502930"
click at [312, 205] on input "[DATE]" at bounding box center [349, 206] width 115 height 11
type input "[DATE]"
click at [298, 232] on input "time" at bounding box center [349, 231] width 115 height 12
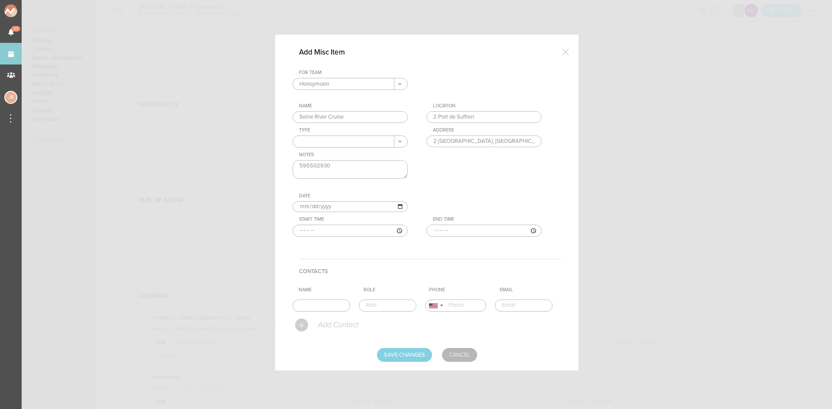
type input "18:30"
type input "19:30"
click at [353, 165] on textarea "595502930" at bounding box center [349, 169] width 115 height 19
type textarea "595502930 - arrive 20 mins before"
click at [417, 351] on input "Save Changes" at bounding box center [404, 355] width 55 height 14
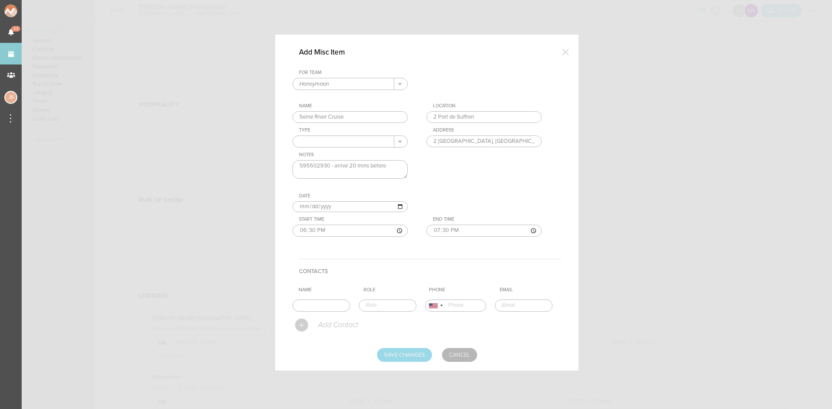
type input "Saving..."
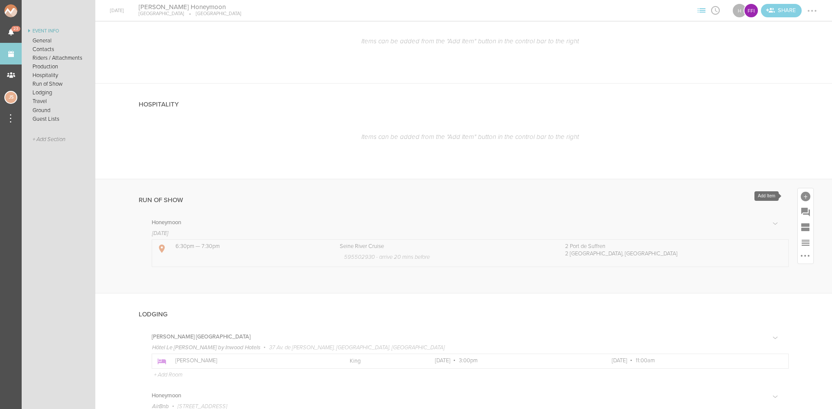
click at [801, 193] on div at bounding box center [806, 197] width 10 height 10
click at [682, 270] on icon at bounding box center [684, 272] width 17 height 17
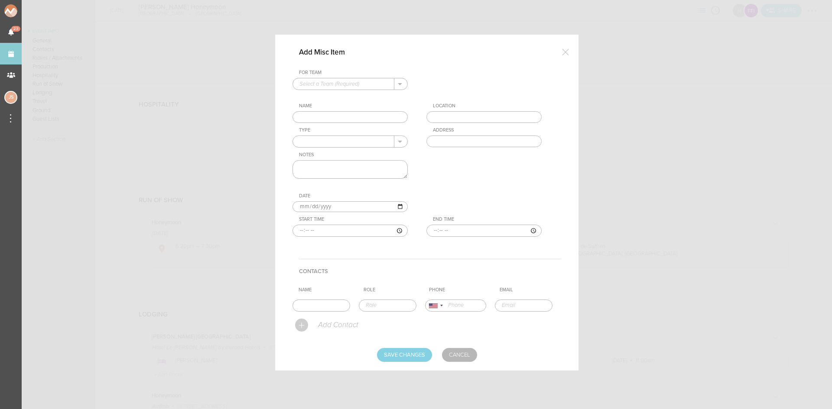
click at [352, 85] on input "text" at bounding box center [343, 83] width 101 height 11
click at [344, 111] on p "Honeymoon" at bounding box center [349, 109] width 101 height 13
type input "Honeymoon"
click at [346, 117] on input "text" at bounding box center [349, 117] width 115 height 12
type input "Louvre Tour"
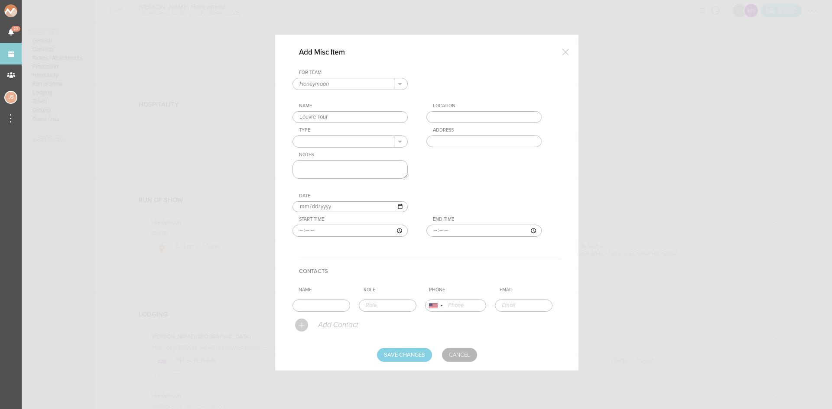
click at [455, 115] on input "text" at bounding box center [483, 117] width 115 height 12
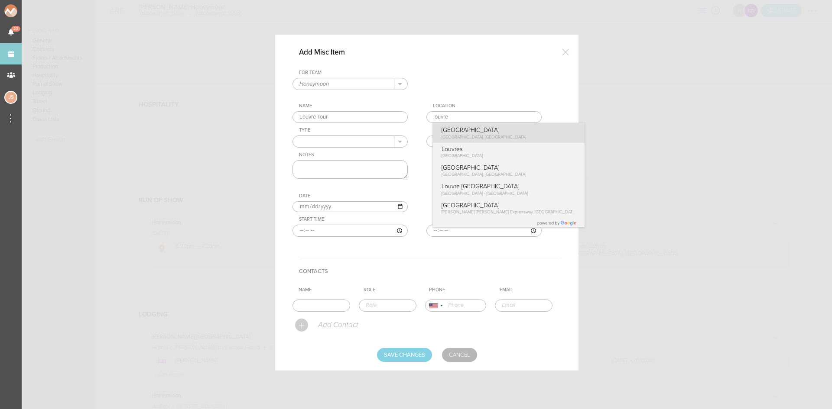
click at [462, 135] on div "For Team Honeymoon + Add New Team [PERSON_NAME] Fire Island Honeymoon . [PERSON…" at bounding box center [426, 160] width 269 height 181
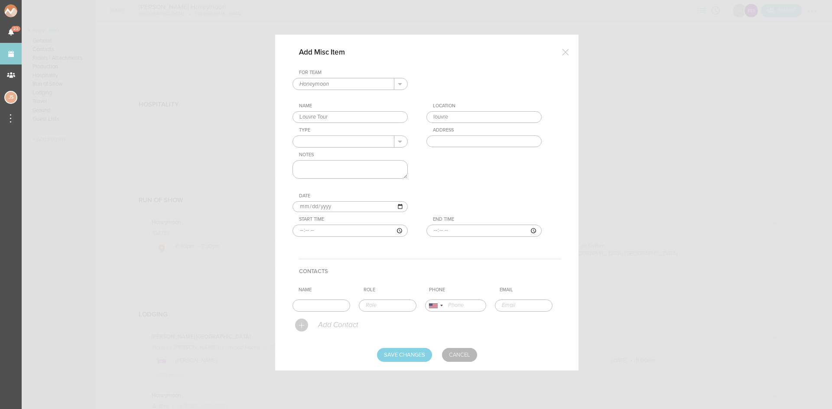
type input "[GEOGRAPHIC_DATA]"
type input "[GEOGRAPHIC_DATA], [GEOGRAPHIC_DATA]"
click at [364, 166] on textarea at bounding box center [349, 169] width 115 height 19
type textarea "320120178"
click at [311, 204] on input "[DATE]" at bounding box center [349, 206] width 115 height 11
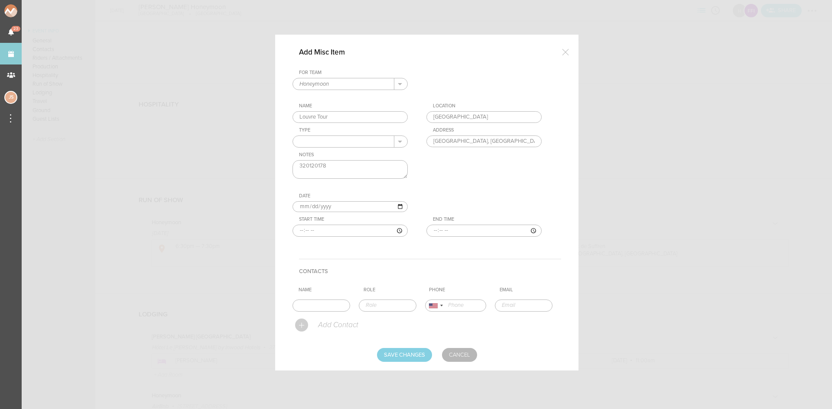
type input "[DATE]"
click at [301, 230] on input "time" at bounding box center [349, 231] width 115 height 12
type input "10:30"
type input "12:00"
click at [338, 169] on textarea "320120178" at bounding box center [349, 169] width 115 height 19
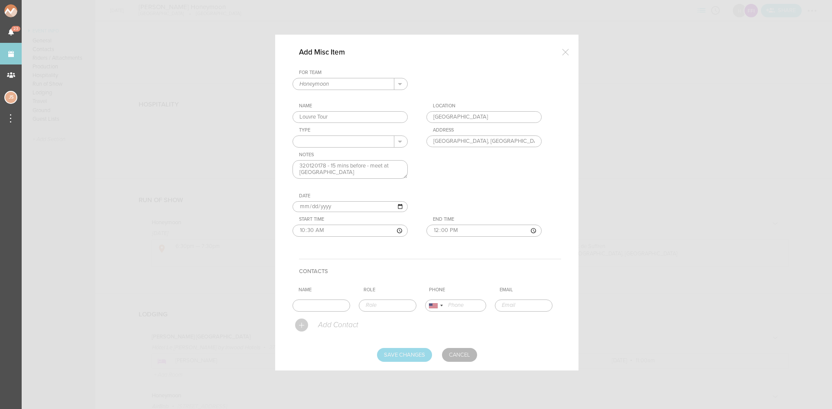
type textarea "320120178 - 15 mins before - meet at [GEOGRAPHIC_DATA]"
click at [401, 356] on input "Save Changes" at bounding box center [404, 355] width 55 height 14
type input "Saving..."
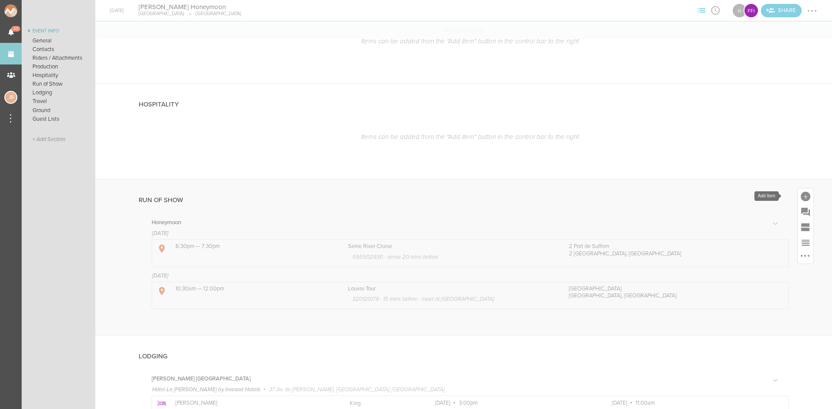
click at [802, 192] on div at bounding box center [806, 196] width 16 height 16
click at [679, 275] on icon at bounding box center [684, 273] width 10 height 14
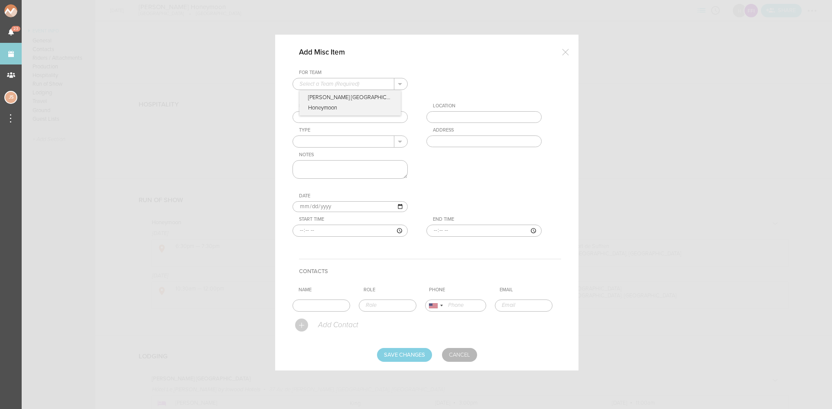
click at [349, 84] on input "text" at bounding box center [343, 83] width 101 height 11
click at [347, 113] on p "Honeymoon" at bounding box center [349, 109] width 101 height 13
type input "Honeymoon"
click at [348, 117] on input "text" at bounding box center [349, 117] width 115 height 12
type input "[GEOGRAPHIC_DATA]"
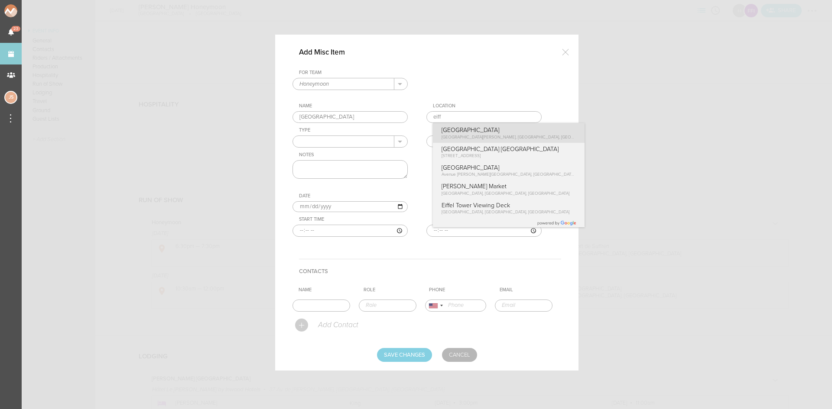
click at [447, 132] on div "For Team Honeymoon + Add New Team [PERSON_NAME] Fire Island Honeymoon . [PERSON…" at bounding box center [426, 160] width 269 height 181
type input "[GEOGRAPHIC_DATA]"
type input "Av. [PERSON_NAME][GEOGRAPHIC_DATA], [GEOGRAPHIC_DATA]"
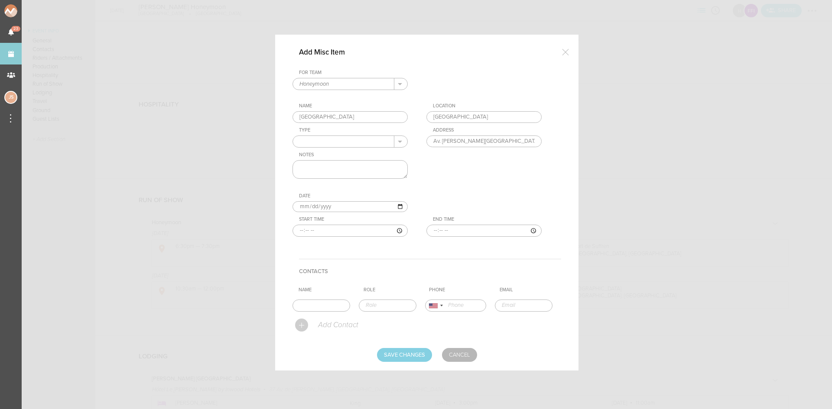
click at [341, 167] on textarea at bounding box center [349, 169] width 115 height 19
click at [363, 171] on textarea at bounding box center [349, 169] width 115 height 19
paste textarea "252010566802"
type textarea "252010566802"
click at [301, 231] on input "time" at bounding box center [349, 231] width 115 height 12
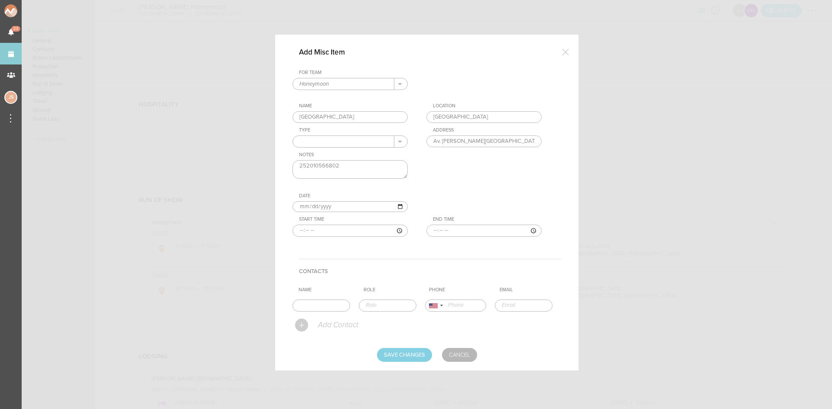
type input "13:30"
type input "14:30"
click at [405, 358] on input "Save Changes" at bounding box center [404, 355] width 55 height 14
type input "Saving..."
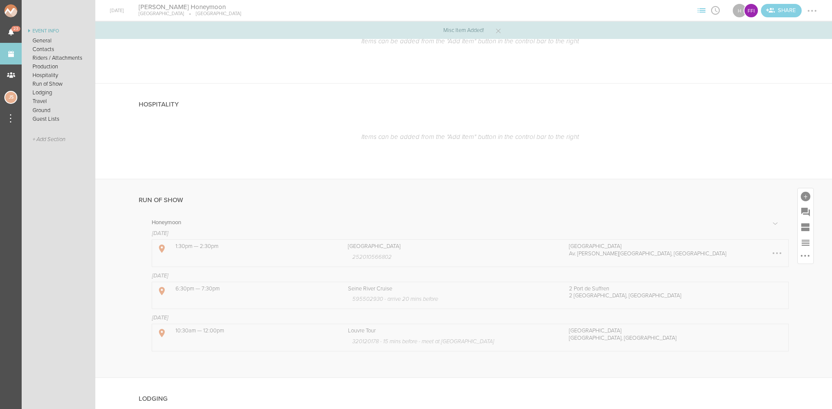
click at [773, 250] on div at bounding box center [777, 254] width 14 height 14
click at [763, 250] on link "Edit Item" at bounding box center [750, 255] width 67 height 16
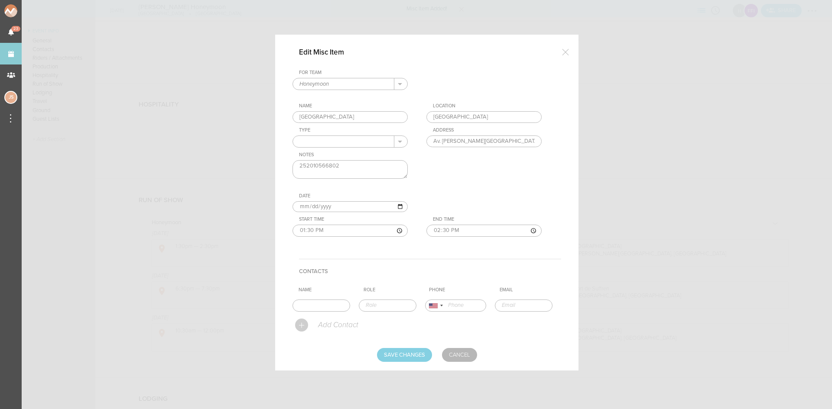
click at [311, 208] on input "[DATE]" at bounding box center [349, 206] width 115 height 11
type input "[DATE]"
click at [411, 352] on input "Save Changes" at bounding box center [404, 355] width 55 height 14
type input "Saving..."
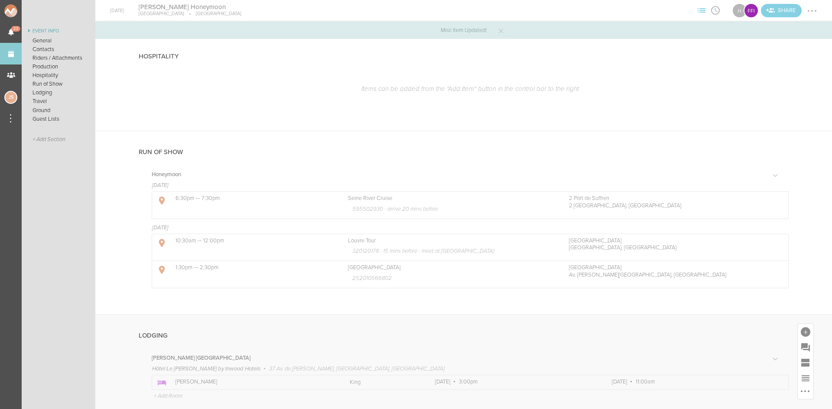
scroll to position [540, 0]
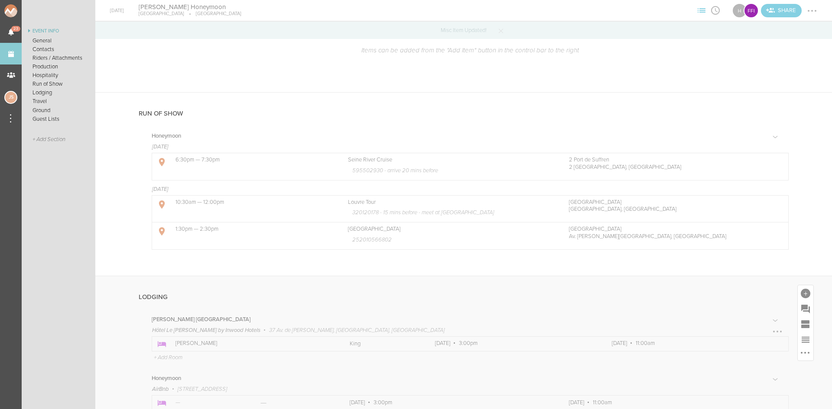
click at [776, 331] on div at bounding box center [777, 332] width 2 height 2
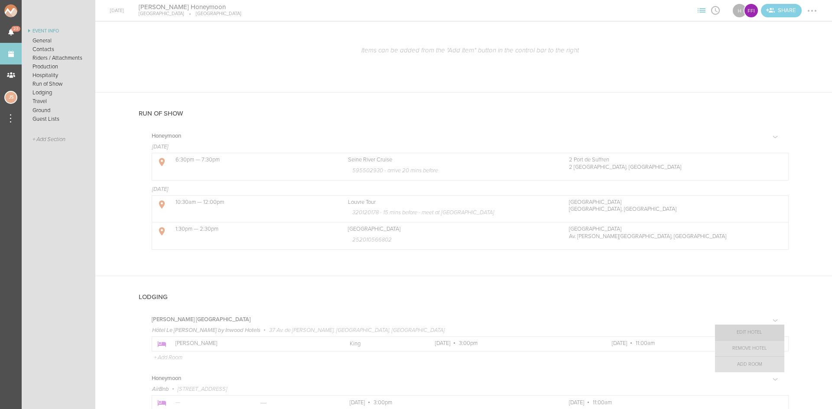
click at [758, 331] on link "Edit Hotel" at bounding box center [749, 333] width 69 height 16
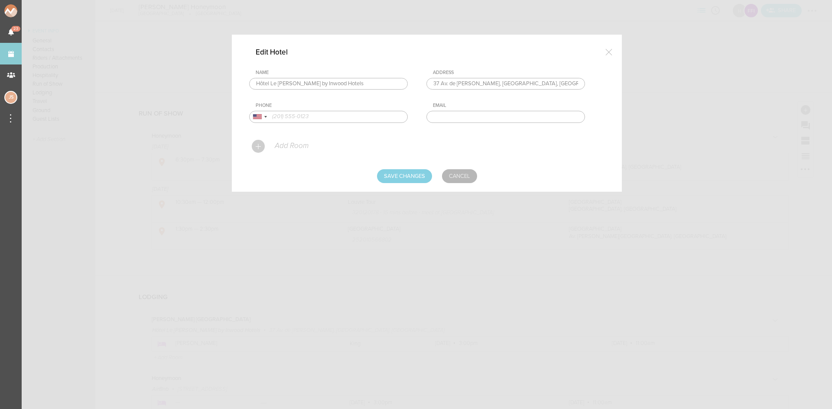
click at [461, 182] on link "Cancel" at bounding box center [459, 176] width 35 height 14
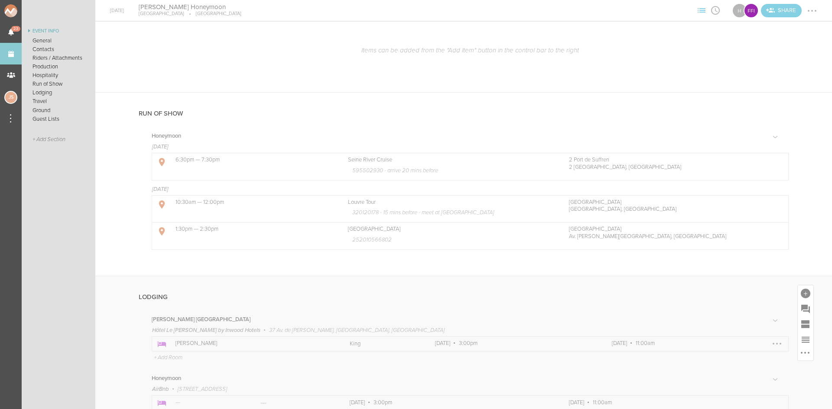
click at [773, 346] on div at bounding box center [777, 344] width 14 height 14
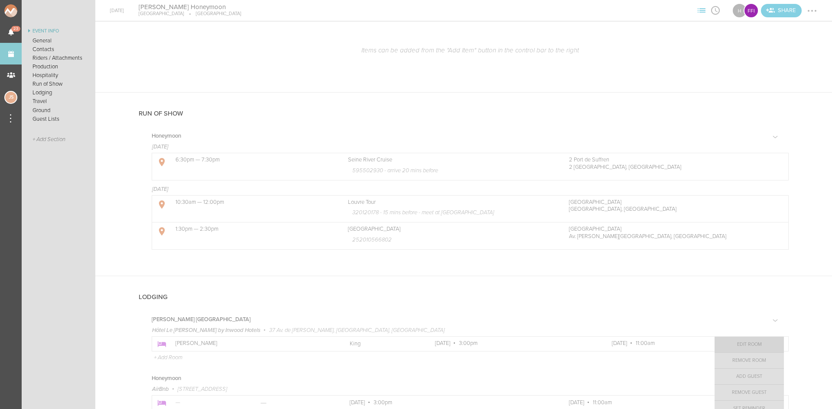
click at [760, 344] on link "Edit Room" at bounding box center [749, 345] width 69 height 16
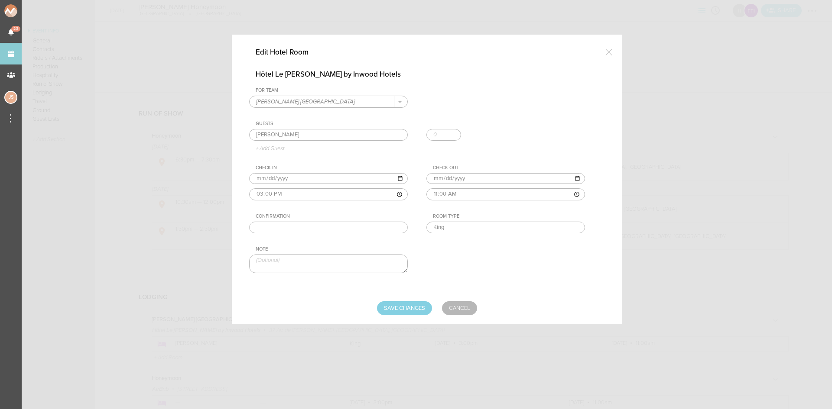
click at [341, 106] on input "[PERSON_NAME] [GEOGRAPHIC_DATA]" at bounding box center [322, 101] width 145 height 11
click at [328, 124] on p "Honeymoon" at bounding box center [328, 126] width 145 height 13
type input "Honeymoon"
drag, startPoint x: 420, startPoint y: 311, endPoint x: 505, endPoint y: 263, distance: 97.8
click at [420, 312] on input "Save Changes" at bounding box center [404, 309] width 55 height 14
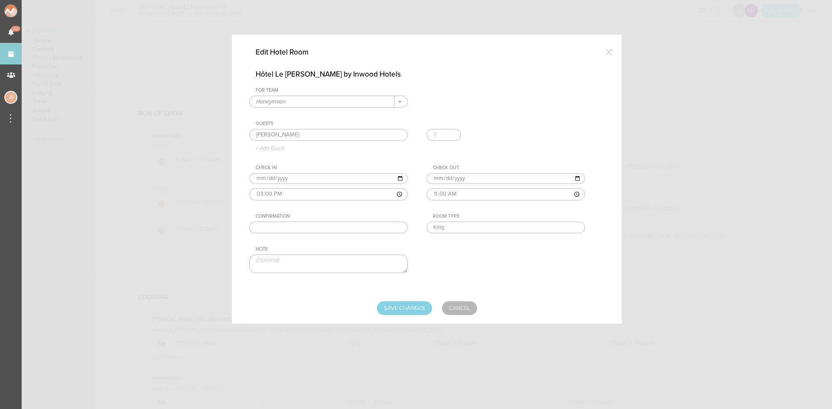
type input "Saving..."
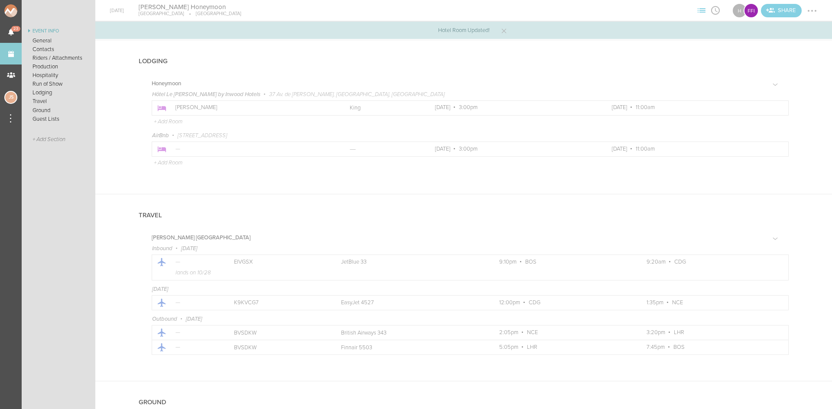
scroll to position [800, 0]
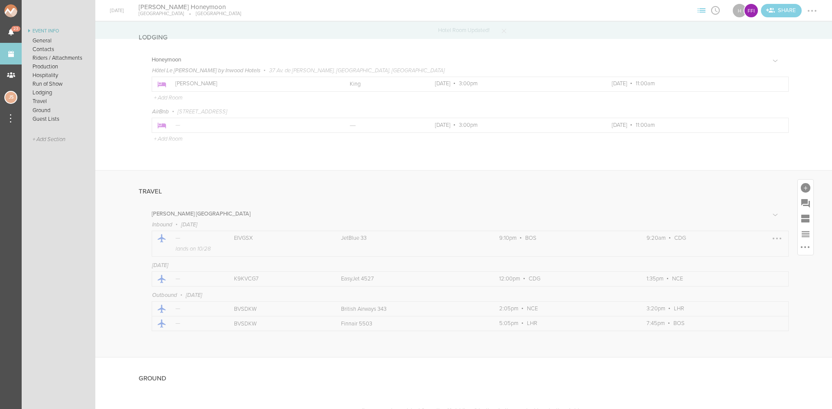
click at [773, 241] on div at bounding box center [777, 239] width 14 height 14
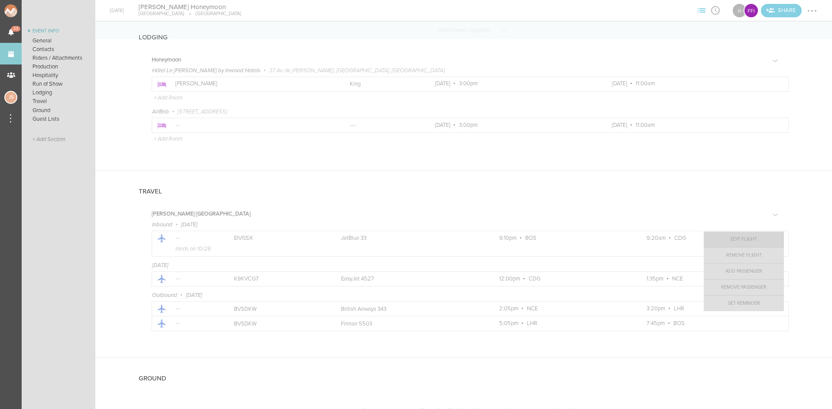
click at [754, 238] on link "Edit Flight" at bounding box center [744, 240] width 80 height 16
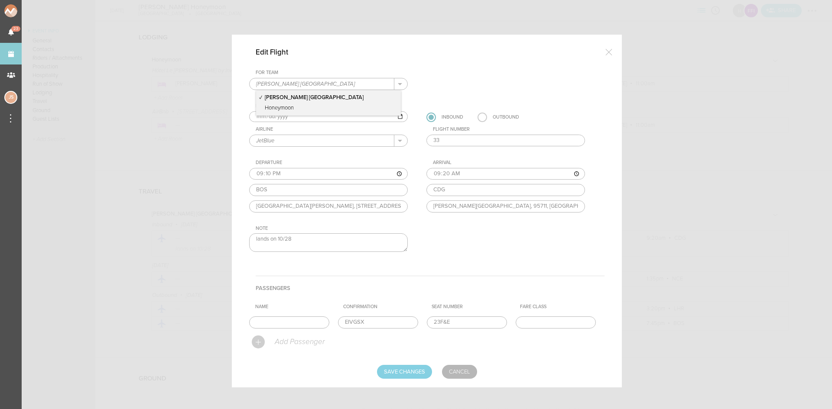
click at [286, 81] on input "[PERSON_NAME] [GEOGRAPHIC_DATA]" at bounding box center [322, 83] width 145 height 11
click at [289, 109] on p "Honeymoon" at bounding box center [328, 109] width 145 height 13
type input "Honeymoon"
click at [411, 377] on input "Save Changes" at bounding box center [404, 372] width 55 height 14
type input "Saving..."
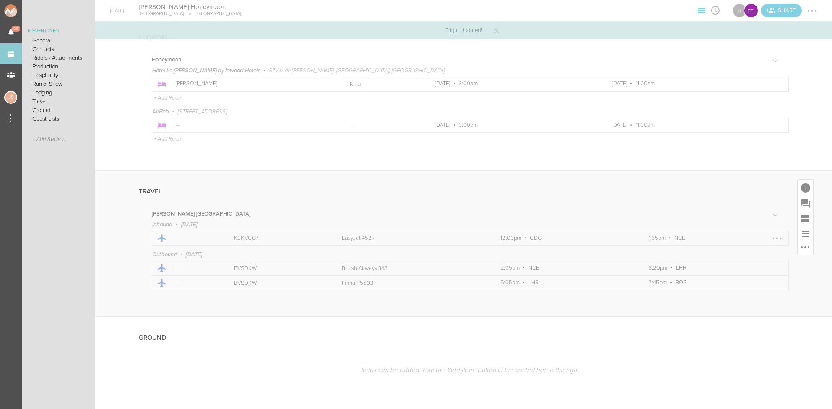
click at [770, 237] on div at bounding box center [777, 239] width 14 height 14
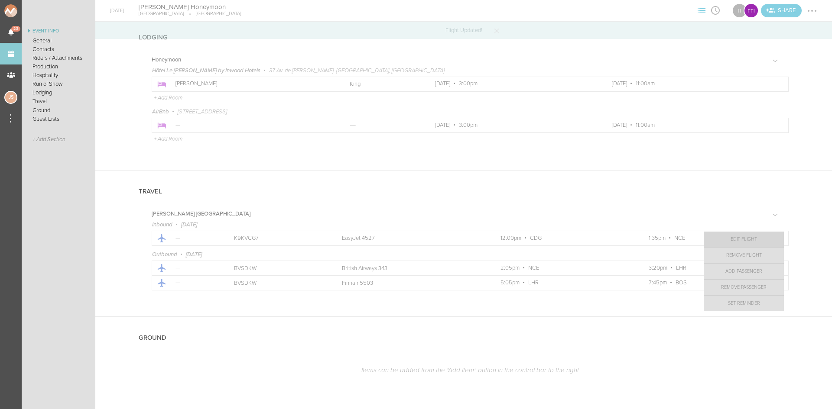
click at [740, 240] on link "Edit Flight" at bounding box center [744, 240] width 80 height 16
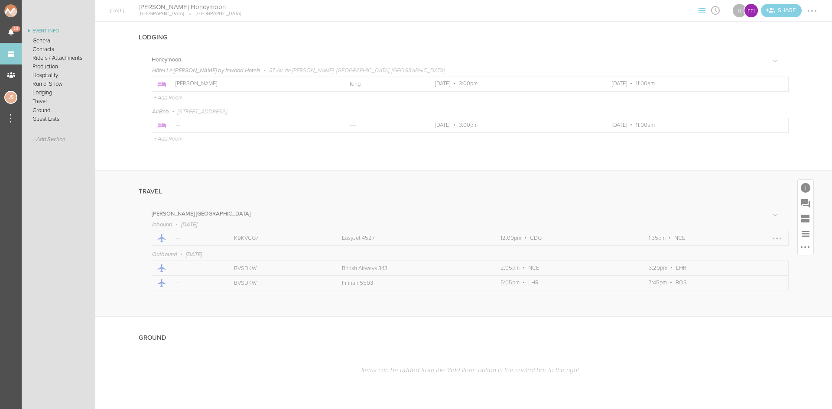
click at [770, 236] on div at bounding box center [777, 239] width 14 height 14
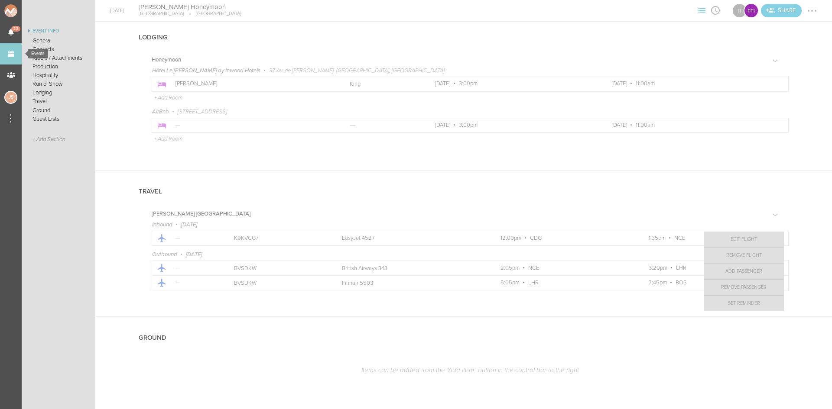
click at [15, 53] on link "Events" at bounding box center [11, 54] width 22 height 22
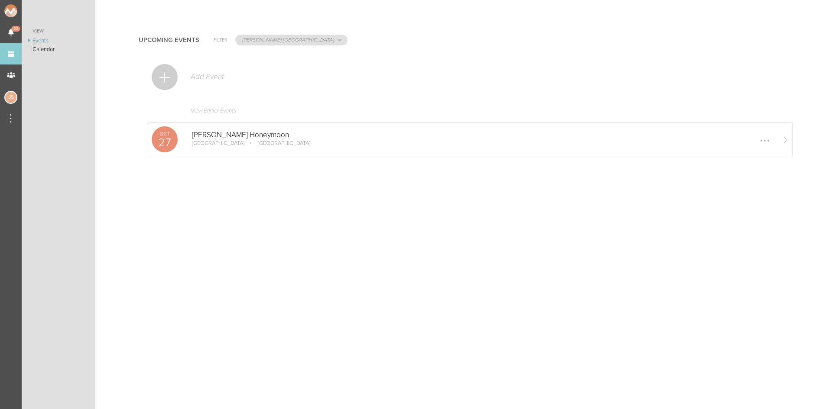
click at [244, 135] on p "[PERSON_NAME] Honeymoon" at bounding box center [483, 135] width 583 height 9
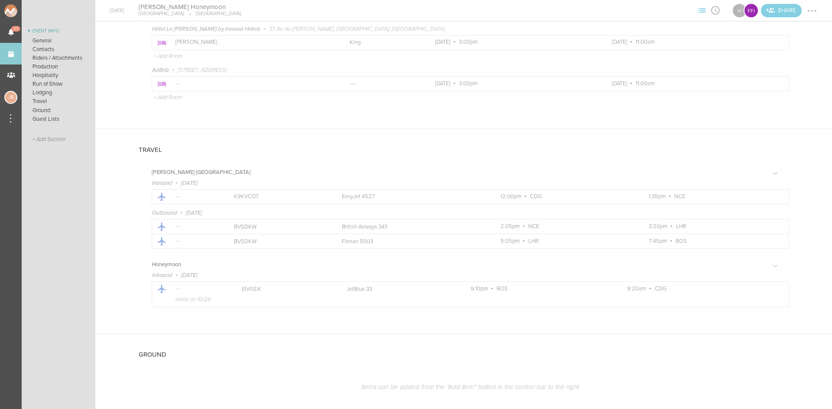
scroll to position [867, 0]
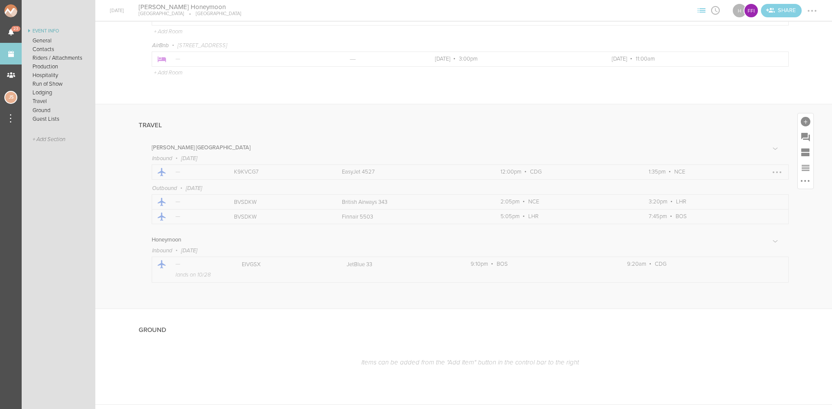
click at [770, 171] on div at bounding box center [777, 173] width 14 height 14
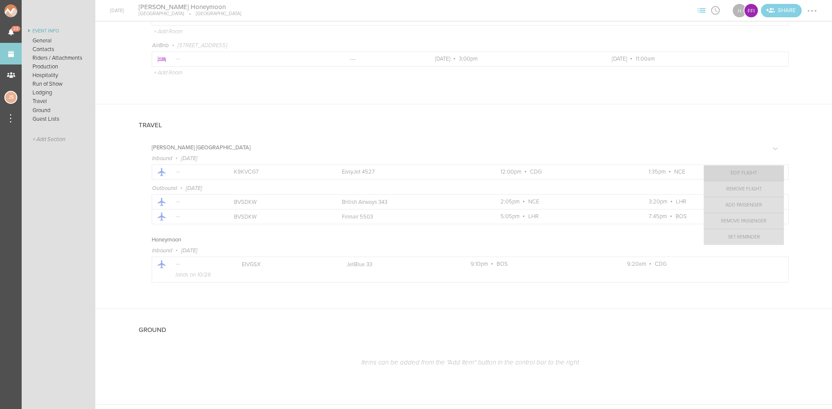
click at [731, 167] on link "Edit Flight" at bounding box center [744, 174] width 80 height 16
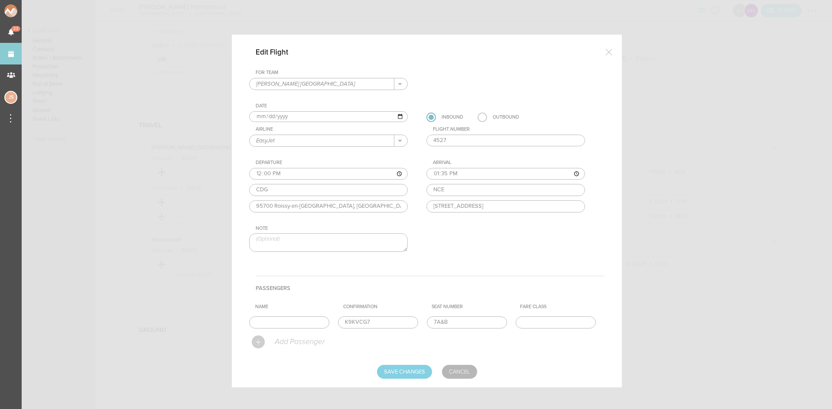
click at [315, 87] on input "[PERSON_NAME] [GEOGRAPHIC_DATA]" at bounding box center [322, 83] width 145 height 11
click at [299, 108] on p "Honeymoon" at bounding box center [328, 109] width 145 height 13
type input "Honeymoon"
click at [416, 374] on input "Save Changes" at bounding box center [404, 372] width 55 height 14
type input "Saving..."
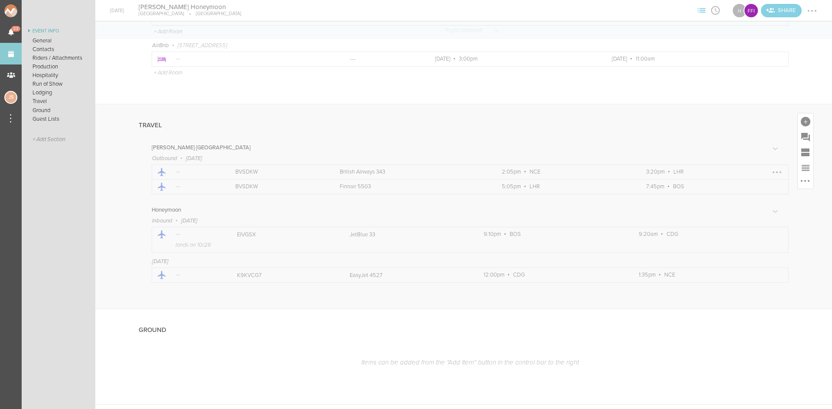
click at [771, 167] on div at bounding box center [777, 173] width 14 height 14
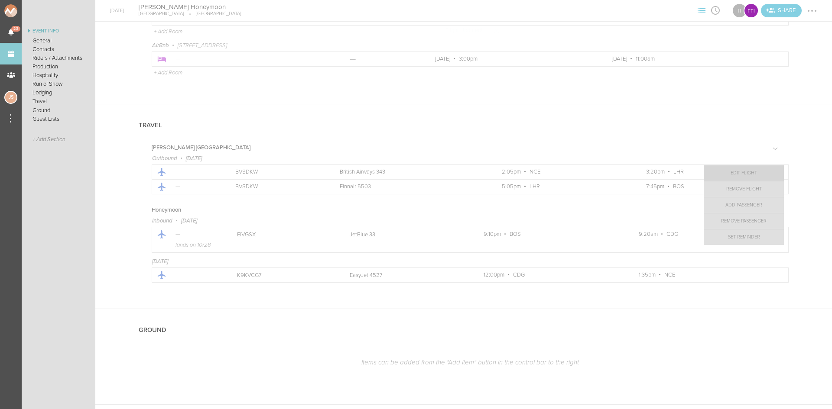
click at [757, 173] on link "Edit Flight" at bounding box center [744, 174] width 80 height 16
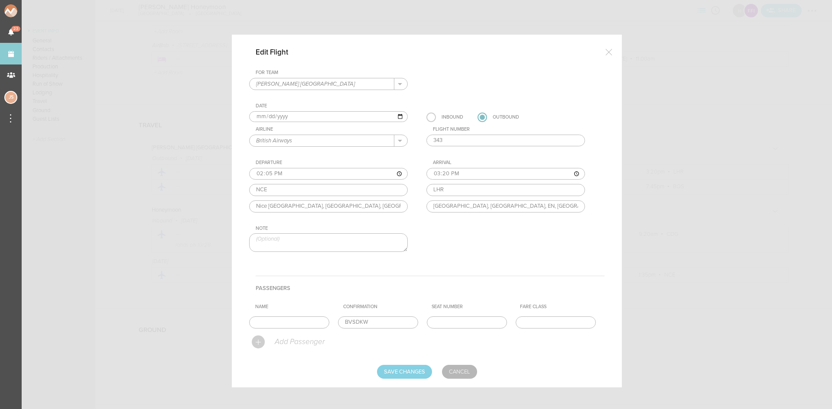
click at [304, 82] on input "[PERSON_NAME] [GEOGRAPHIC_DATA]" at bounding box center [322, 83] width 145 height 11
click at [306, 106] on p "Honeymoon" at bounding box center [328, 109] width 145 height 13
type input "Honeymoon"
click at [401, 375] on input "Save Changes" at bounding box center [404, 372] width 55 height 14
type input "Saving..."
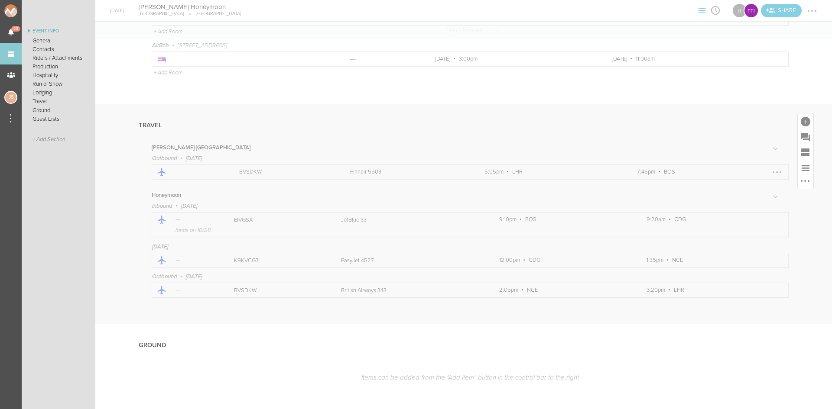
click at [773, 169] on div at bounding box center [777, 173] width 14 height 14
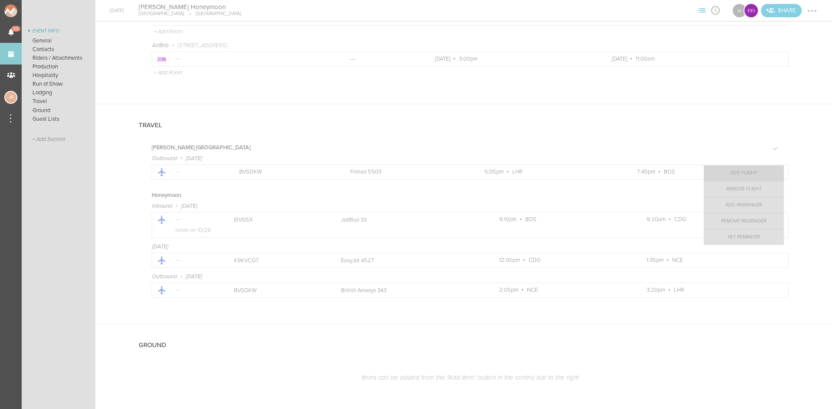
click at [755, 169] on link "Edit Flight" at bounding box center [744, 174] width 80 height 16
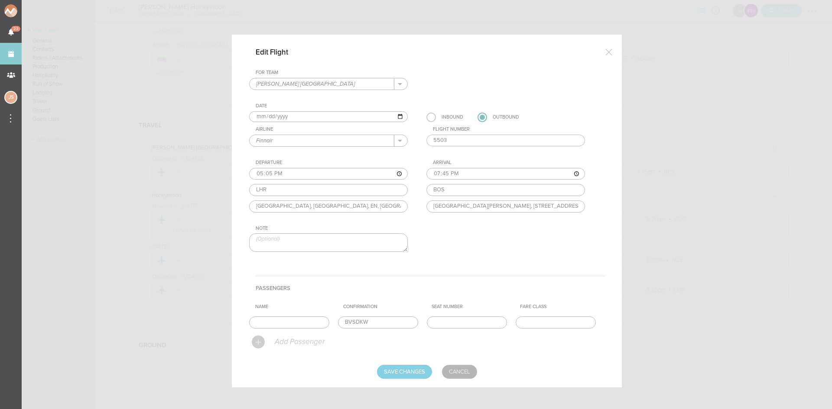
click at [339, 83] on input "[PERSON_NAME] [GEOGRAPHIC_DATA]" at bounding box center [322, 83] width 145 height 11
click at [335, 109] on p "Honeymoon" at bounding box center [328, 109] width 145 height 13
type input "Honeymoon"
click at [408, 374] on input "Save Changes" at bounding box center [404, 372] width 55 height 14
type input "Saving..."
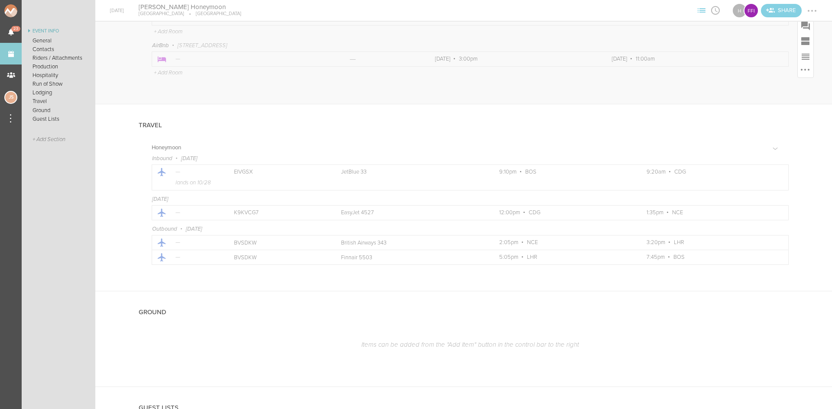
scroll to position [607, 0]
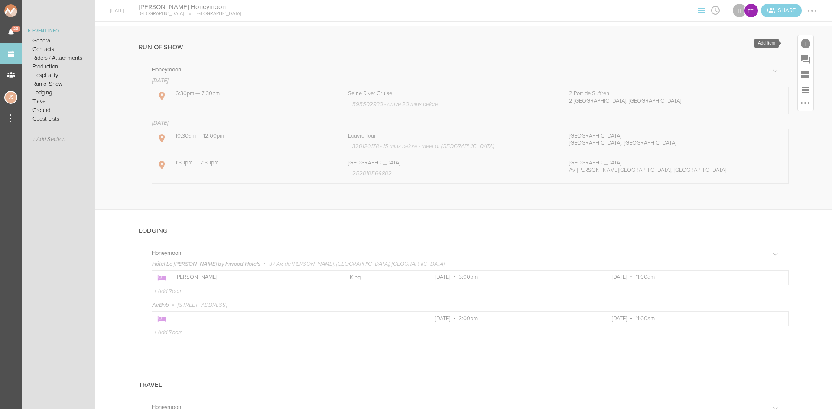
click at [801, 42] on div at bounding box center [806, 44] width 10 height 10
click at [681, 123] on icon at bounding box center [684, 119] width 17 height 17
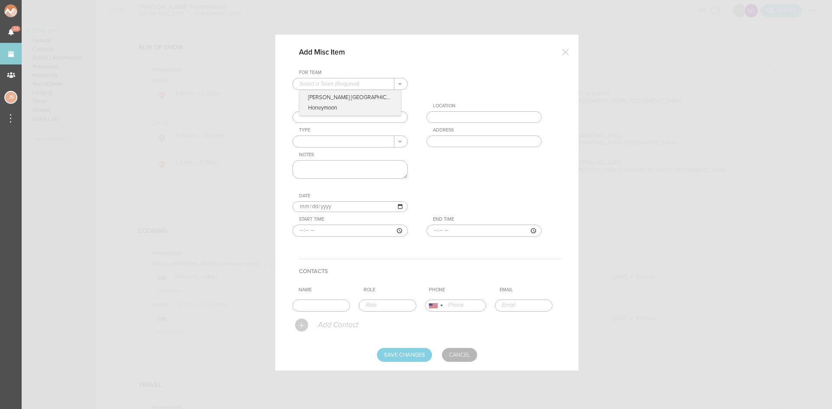
click at [360, 83] on input "text" at bounding box center [343, 83] width 101 height 11
click at [351, 111] on p "Honeymoon" at bounding box center [349, 109] width 101 height 13
type input "Honeymoon"
click at [352, 119] on input "text" at bounding box center [349, 117] width 115 height 12
type input "Moulin Rouge"
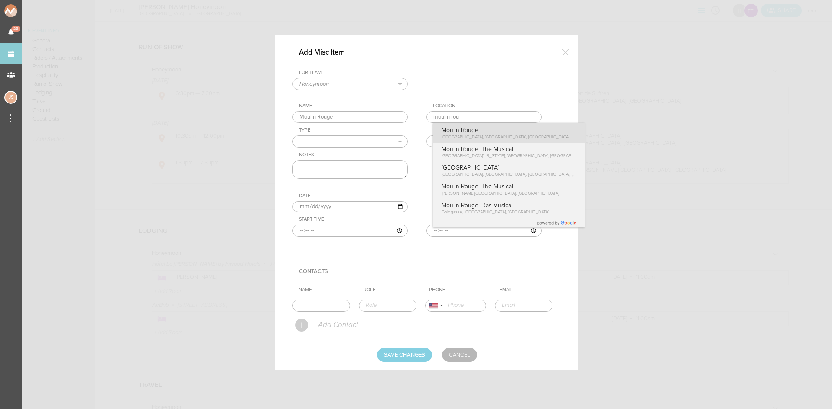
click at [512, 132] on div "For Team Honeymoon + Add New Team Flynn's Fire Island Honeymoon . Flynn's Fire …" at bounding box center [426, 160] width 269 height 181
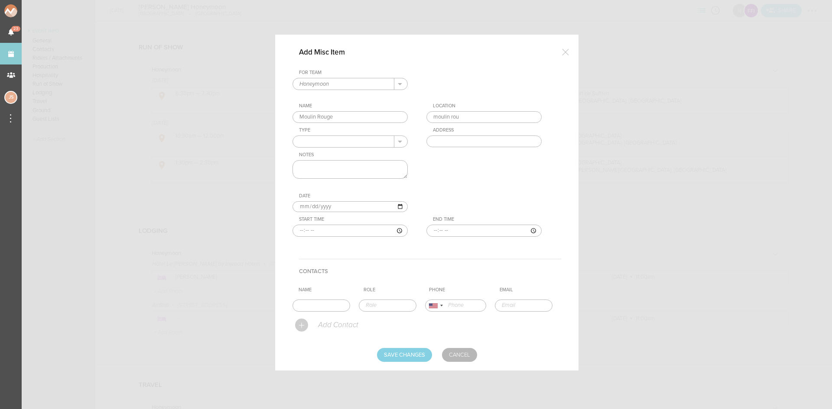
type input "Moulin Rouge"
type input "82 Bd de Clichy, 75018 Paris, France"
click at [340, 170] on textarea at bounding box center [349, 169] width 115 height 19
click at [310, 203] on input "[DATE]" at bounding box center [349, 206] width 115 height 11
type input "[DATE]"
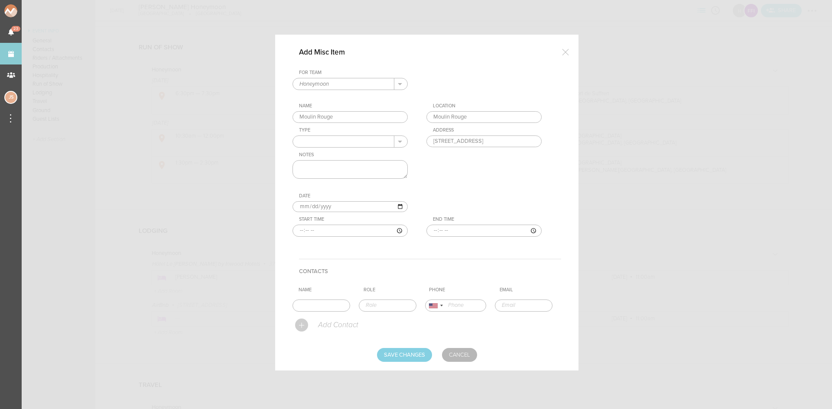
click at [303, 231] on input "time" at bounding box center [349, 231] width 115 height 12
type input "23:00"
click at [359, 165] on textarea at bounding box center [349, 169] width 115 height 19
type textarea "4162450 - elegant attire"
click at [417, 357] on input "Save Changes" at bounding box center [404, 355] width 55 height 14
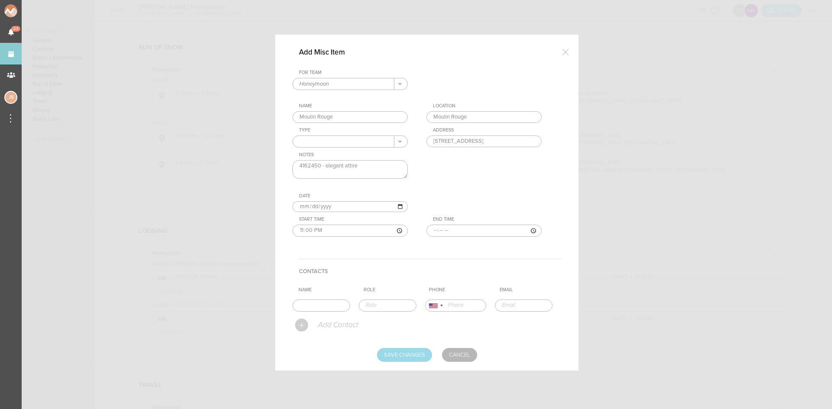
type input "Saving..."
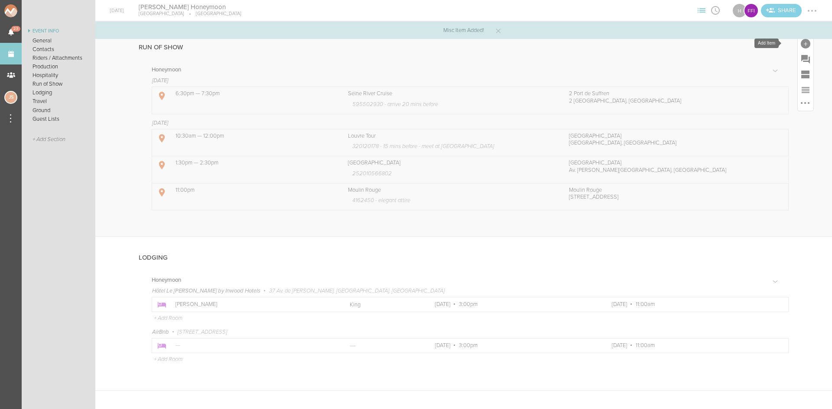
click at [801, 41] on div at bounding box center [806, 44] width 10 height 10
click at [674, 129] on span "Misc Schedule Item" at bounding box center [684, 135] width 28 height 14
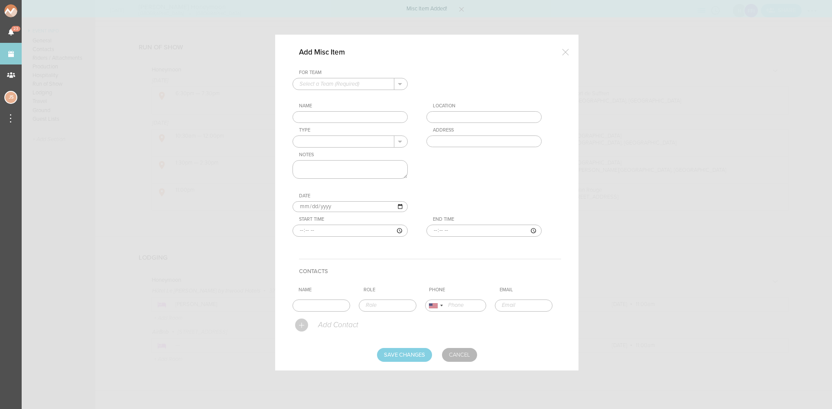
click at [321, 84] on input "text" at bounding box center [343, 83] width 101 height 11
click at [327, 109] on p "Honeymoon" at bounding box center [349, 109] width 101 height 13
type input "Honeymoon"
click at [329, 116] on input "text" at bounding box center [349, 117] width 115 height 12
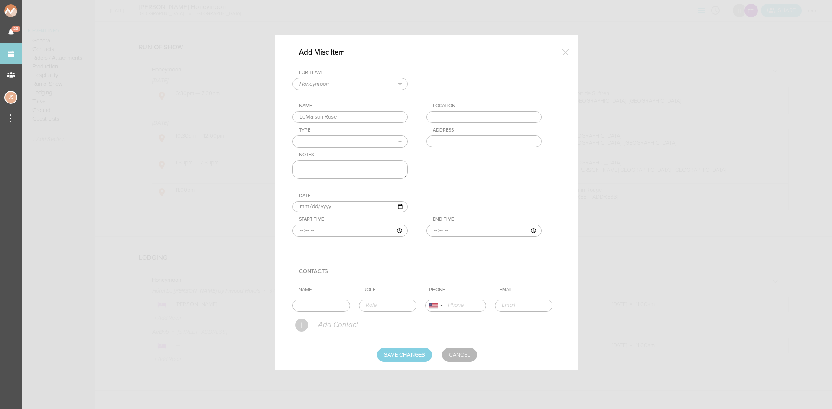
drag, startPoint x: 306, startPoint y: 115, endPoint x: 406, endPoint y: 94, distance: 102.7
click at [306, 114] on input "LeMaison Rose" at bounding box center [349, 117] width 115 height 12
type input "Le Maison Rose"
click at [441, 113] on input "text" at bounding box center [483, 117] width 115 height 12
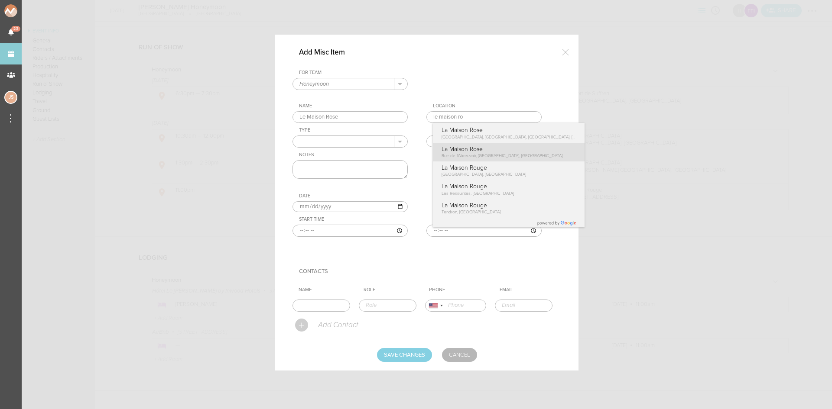
click at [498, 155] on div "For Team Honeymoon + Add New Team Flynn's Fire Island Honeymoon . Flynn's Fire …" at bounding box center [426, 160] width 269 height 181
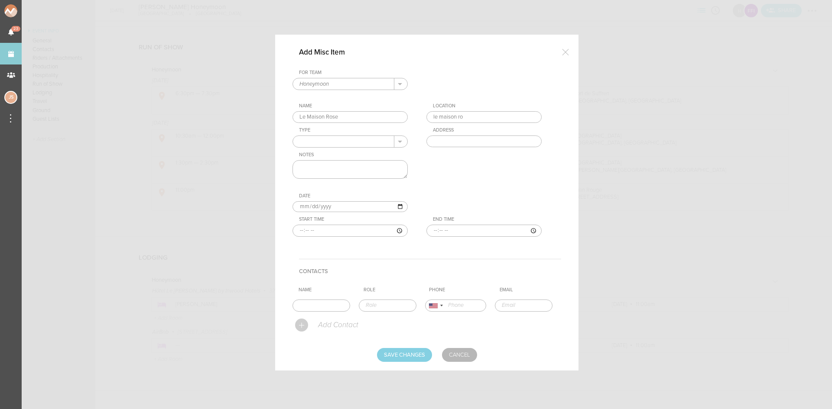
type input "La Maison Rose"
type input "2 Rue de l'Abreuvoir, 75018 Paris, France"
click at [312, 142] on input "text" at bounding box center [343, 141] width 101 height 11
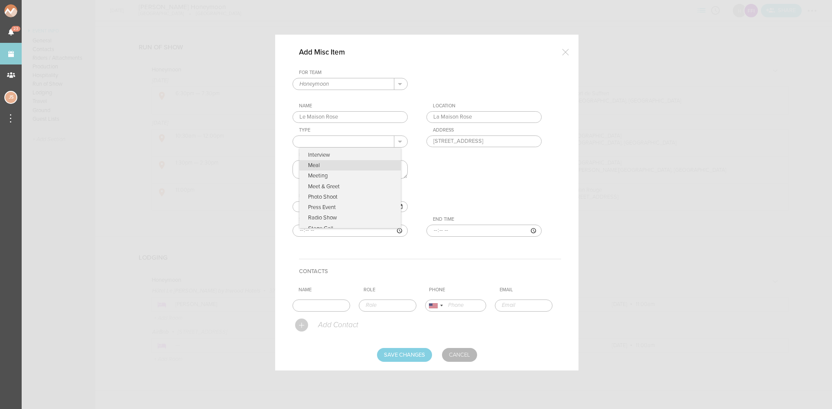
click at [329, 166] on p "Meal" at bounding box center [349, 165] width 101 height 10
type input "Meal"
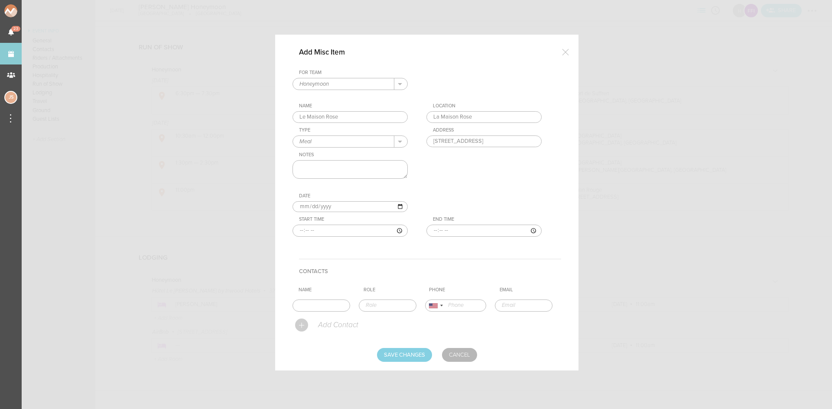
click at [339, 170] on textarea at bounding box center [349, 169] width 115 height 19
type textarea "[PERSON_NAME]"
click at [299, 227] on input "time" at bounding box center [349, 231] width 115 height 12
type input "20:15"
type input "21:45"
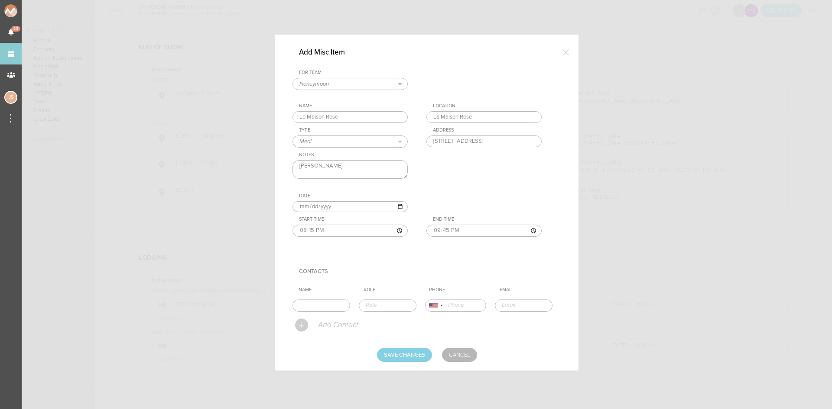
click at [312, 205] on input "[DATE]" at bounding box center [349, 206] width 115 height 11
type input "[DATE]"
click at [407, 354] on input "Save Changes" at bounding box center [404, 355] width 55 height 14
type input "Saving..."
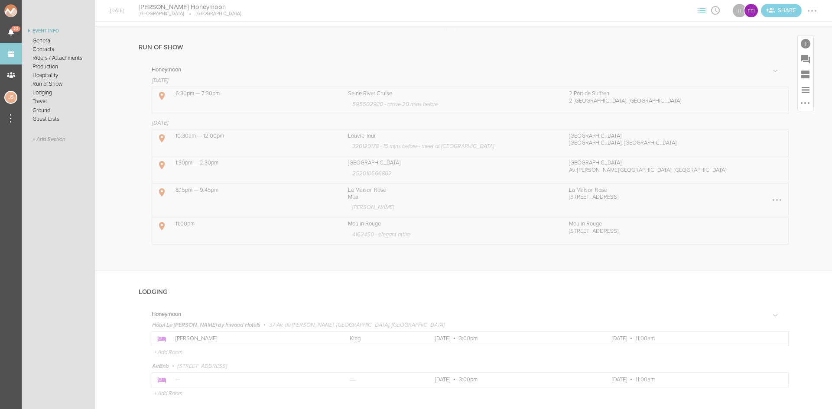
click at [771, 199] on div at bounding box center [777, 200] width 14 height 14
click at [758, 198] on link "Edit Item" at bounding box center [750, 201] width 67 height 16
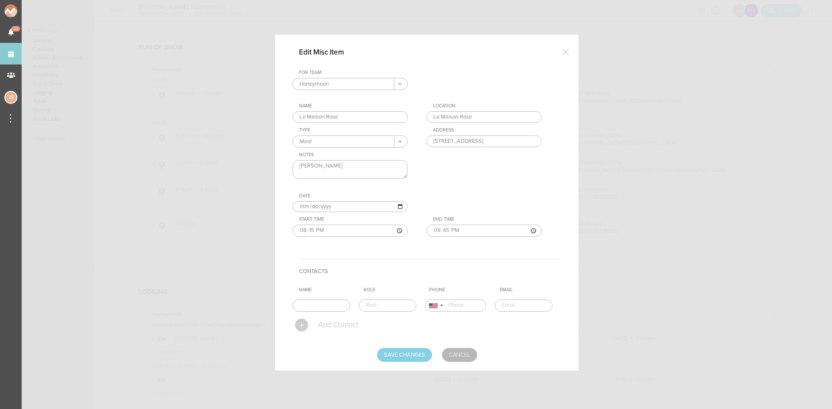
click at [304, 117] on input "Le Maison Rose" at bounding box center [349, 117] width 115 height 12
type input "La Maison Rose"
click at [403, 353] on input "Save Changes" at bounding box center [404, 355] width 55 height 14
type input "Saving..."
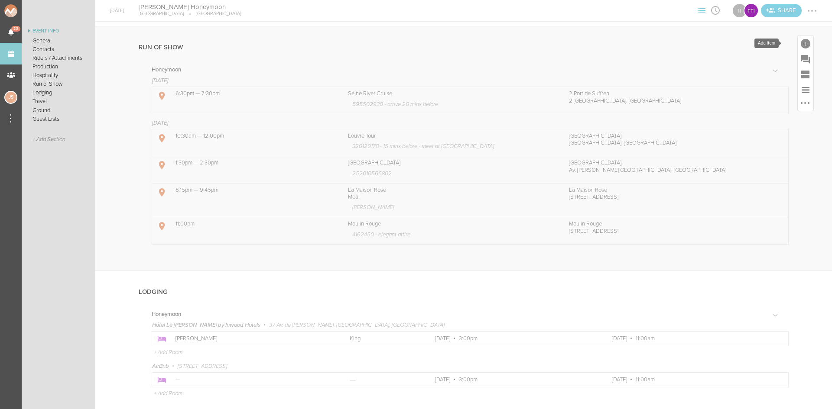
click at [801, 41] on div at bounding box center [806, 44] width 10 height 10
click at [676, 119] on icon at bounding box center [684, 119] width 17 height 17
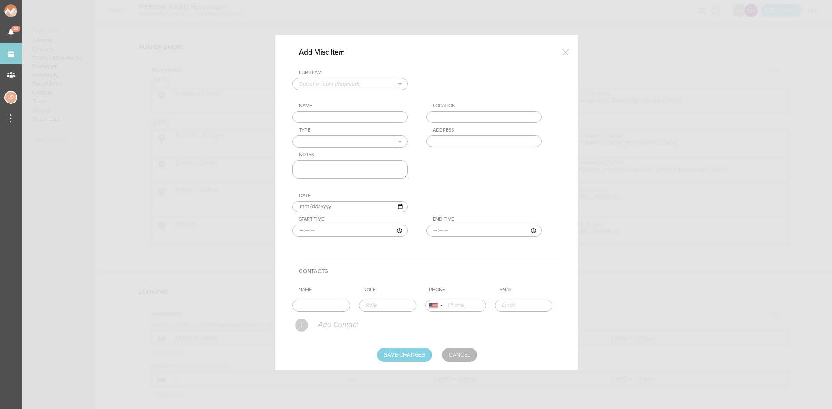
click at [325, 81] on input "text" at bounding box center [343, 83] width 101 height 11
click at [327, 105] on p "Honeymoon" at bounding box center [349, 109] width 101 height 13
type input "Honeymoon"
click at [326, 114] on input "text" at bounding box center [349, 117] width 115 height 12
type input "Emily in Paris Tour"
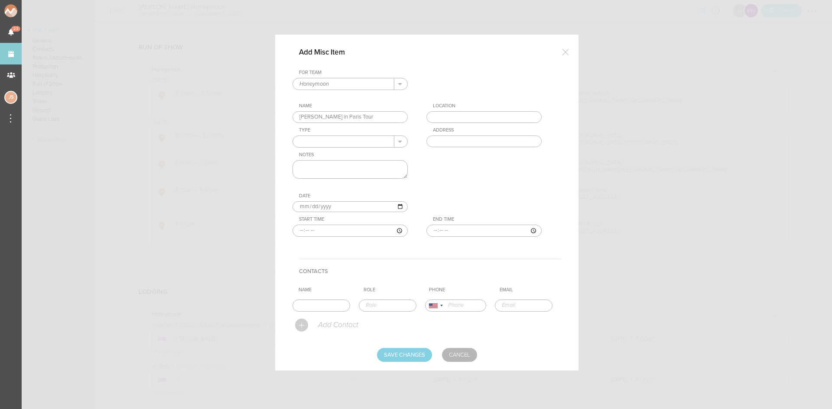
click at [364, 172] on textarea at bounding box center [349, 169] width 115 height 19
drag, startPoint x: 337, startPoint y: 166, endPoint x: 244, endPoint y: 166, distance: 93.6
click at [244, 166] on div "Add Misc Item For Team Honeymoon + Add New Team Flynn's Fire Island Honeymoon .…" at bounding box center [416, 204] width 832 height 409
click at [352, 169] on textarea "35ZB6SM8" at bounding box center [349, 169] width 115 height 19
paste textarea "GYG997G2QAW6"
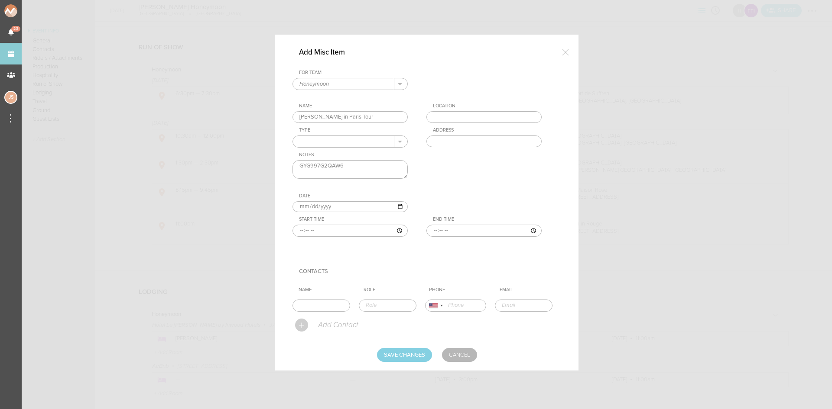
type textarea "GYG997G2QAW6"
click at [309, 206] on input "[DATE]" at bounding box center [349, 206] width 115 height 11
type input "2025-10-30"
click at [301, 231] on input "time" at bounding box center [349, 231] width 115 height 12
type input "10:00"
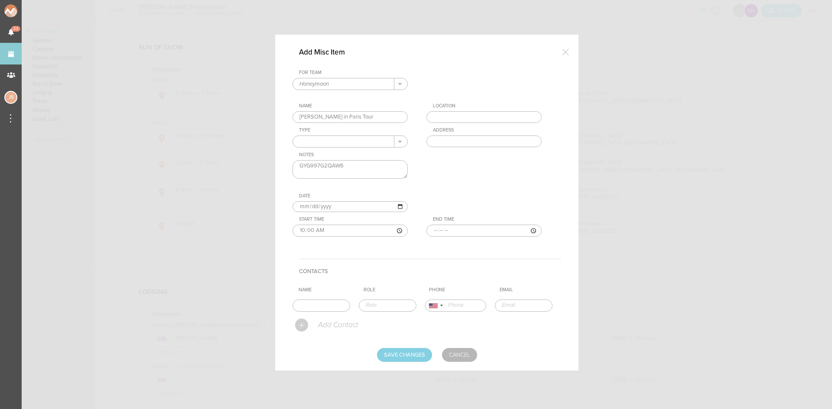
type input "12:00"
click at [386, 160] on textarea "GYG997G2QAW6" at bounding box center [349, 169] width 115 height 19
type textarea "GYG997G2QAW6 - arrive 15 mins before"
click at [449, 113] on input "text" at bounding box center [483, 117] width 115 height 12
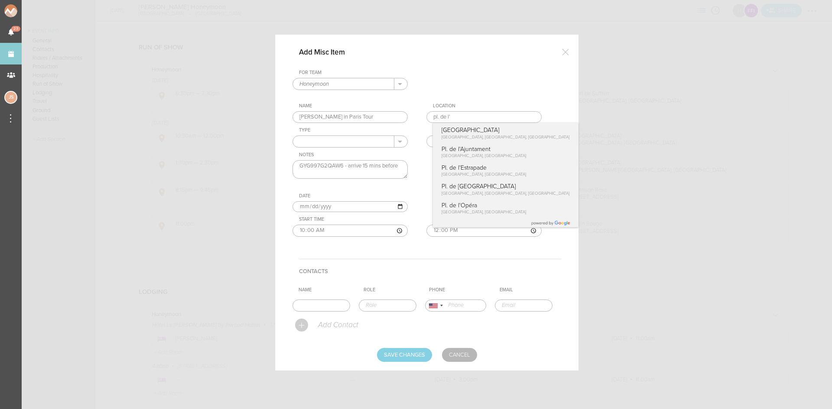
click at [470, 175] on div "For Team Honeymoon + Add New Team Flynn's Fire Island Honeymoon . Flynn's Fire …" at bounding box center [426, 160] width 269 height 181
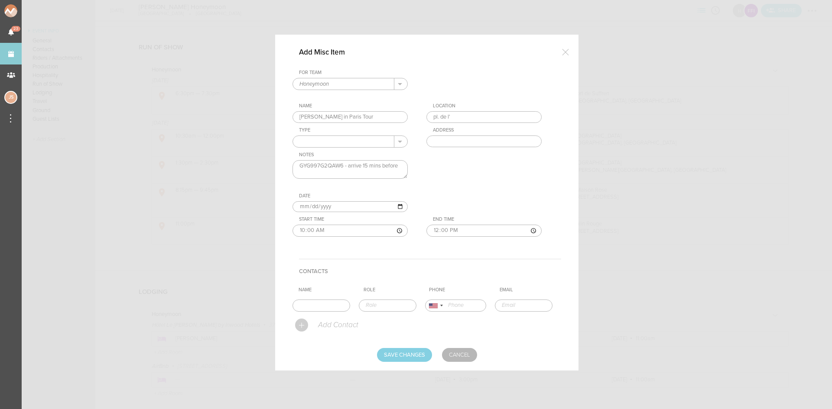
type input "Pl. de l'Estrapade"
type input "Pl. de l'Estrapade, 75005 Paris, France"
click at [406, 356] on input "Save Changes" at bounding box center [404, 355] width 55 height 14
type input "Saving..."
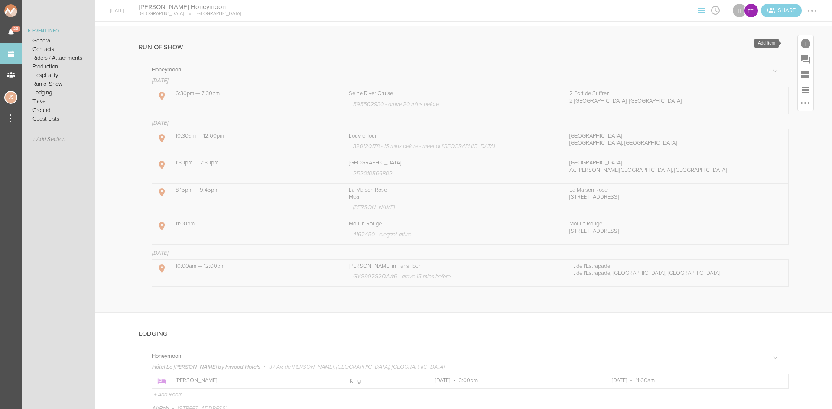
click at [801, 42] on div at bounding box center [806, 44] width 10 height 10
click at [786, 127] on icon at bounding box center [794, 119] width 17 height 17
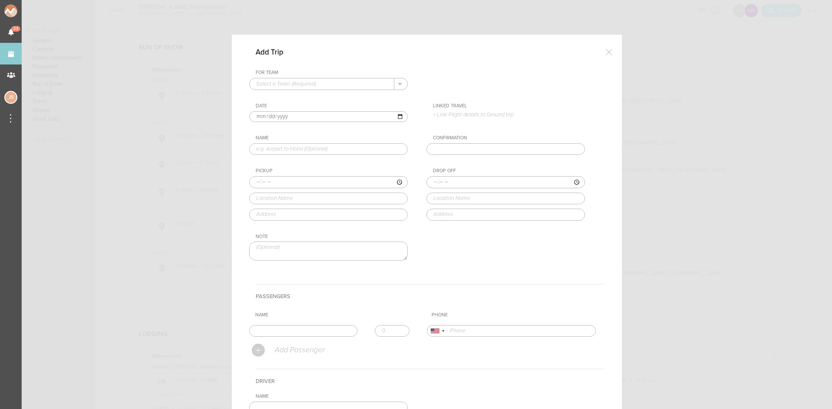
click at [604, 52] on div at bounding box center [608, 51] width 17 height 17
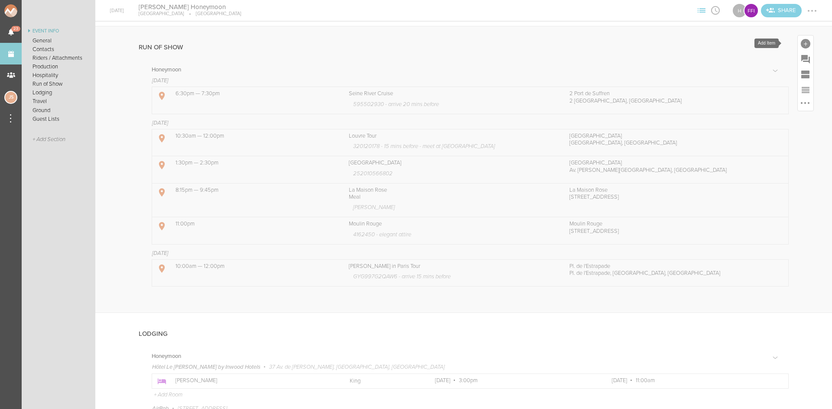
click at [801, 40] on div at bounding box center [806, 44] width 10 height 10
click at [682, 118] on icon at bounding box center [684, 119] width 17 height 17
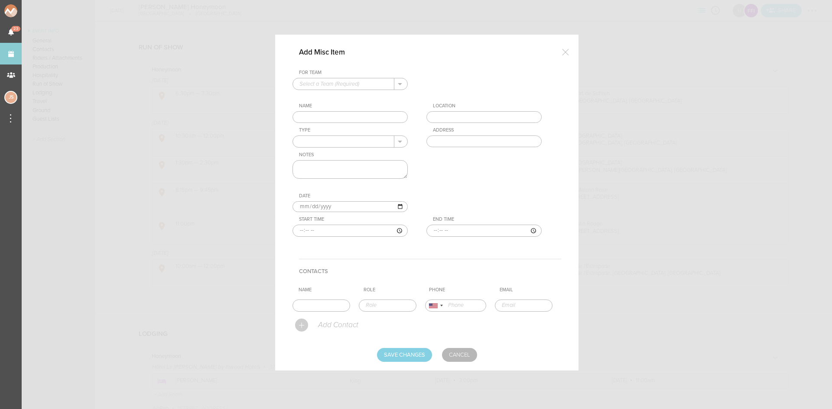
click at [335, 84] on input "text" at bounding box center [343, 83] width 101 height 11
click at [327, 110] on p "Honeymoon" at bounding box center [349, 109] width 101 height 13
type input "Honeymoon"
click at [326, 117] on input "text" at bounding box center [349, 117] width 115 height 12
type input "DJ Tattoo"
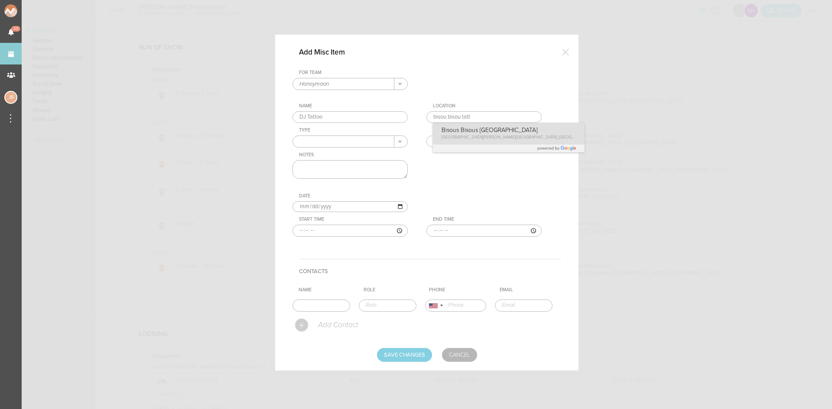
click at [488, 131] on div "For Team Honeymoon + Add New Team Flynn's Fire Island Honeymoon . Flynn's Fire …" at bounding box center [426, 160] width 269 height 181
type input "Bisous Bisous Paris"
type input "28 Rue Pétion, 75011 Paris, France"
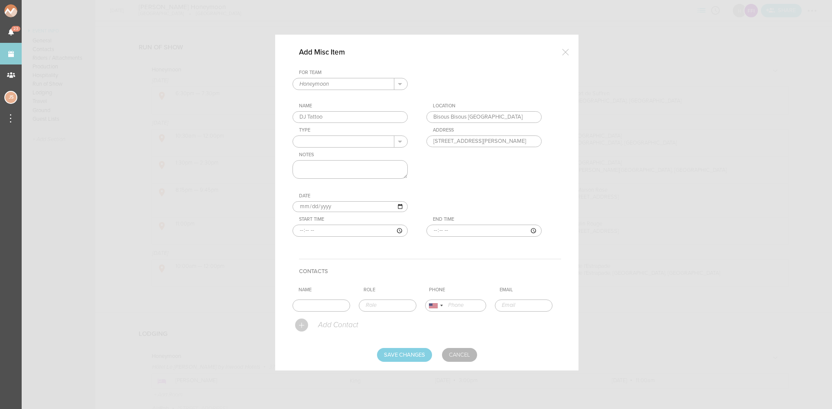
click at [312, 203] on input "[DATE]" at bounding box center [349, 206] width 115 height 11
type input "2025-10-30"
click at [299, 230] on input "time" at bounding box center [349, 231] width 115 height 12
type input "11:00"
type input "14:00"
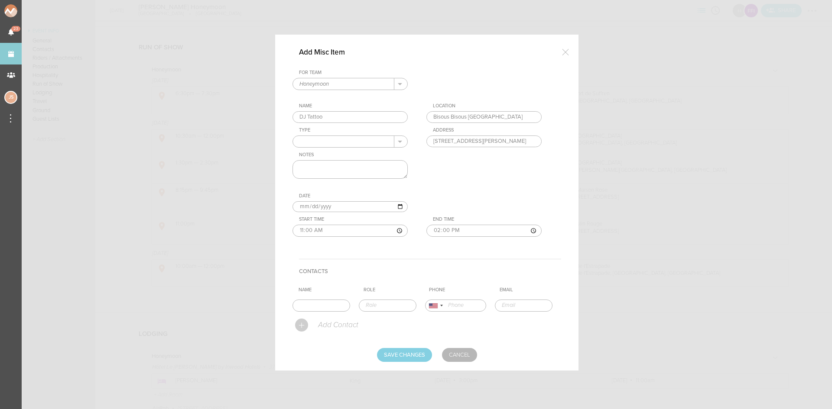
click at [356, 172] on textarea at bounding box center [349, 169] width 115 height 19
type textarea "w/ Max"
click at [418, 351] on input "Save Changes" at bounding box center [404, 355] width 55 height 14
type input "Saving..."
